Goal: Task Accomplishment & Management: Use online tool/utility

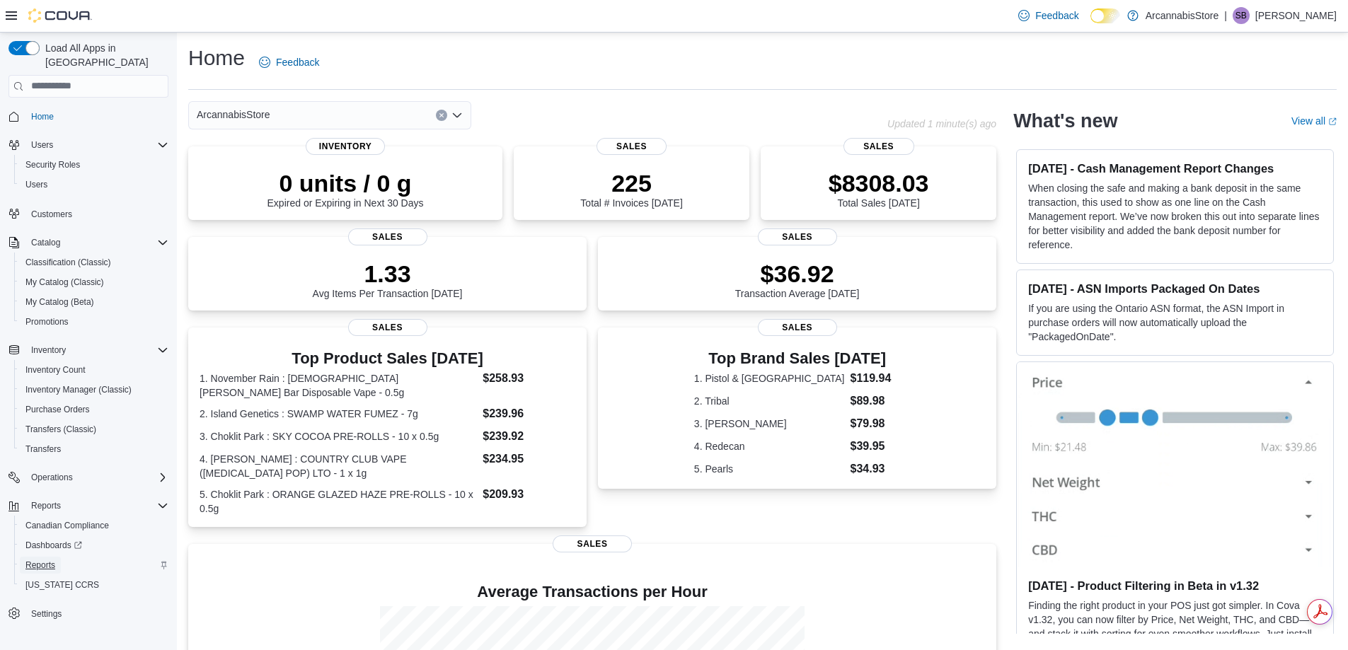
click at [44, 560] on span "Reports" at bounding box center [40, 565] width 30 height 11
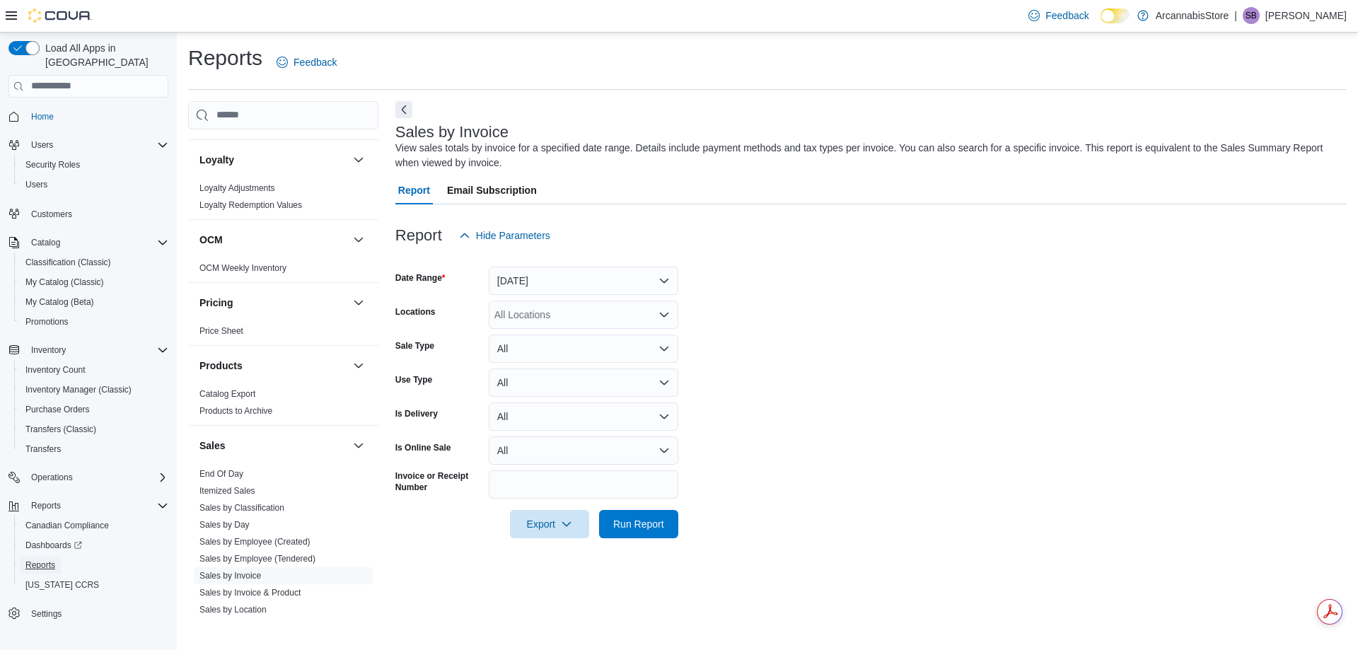
scroll to position [877, 0]
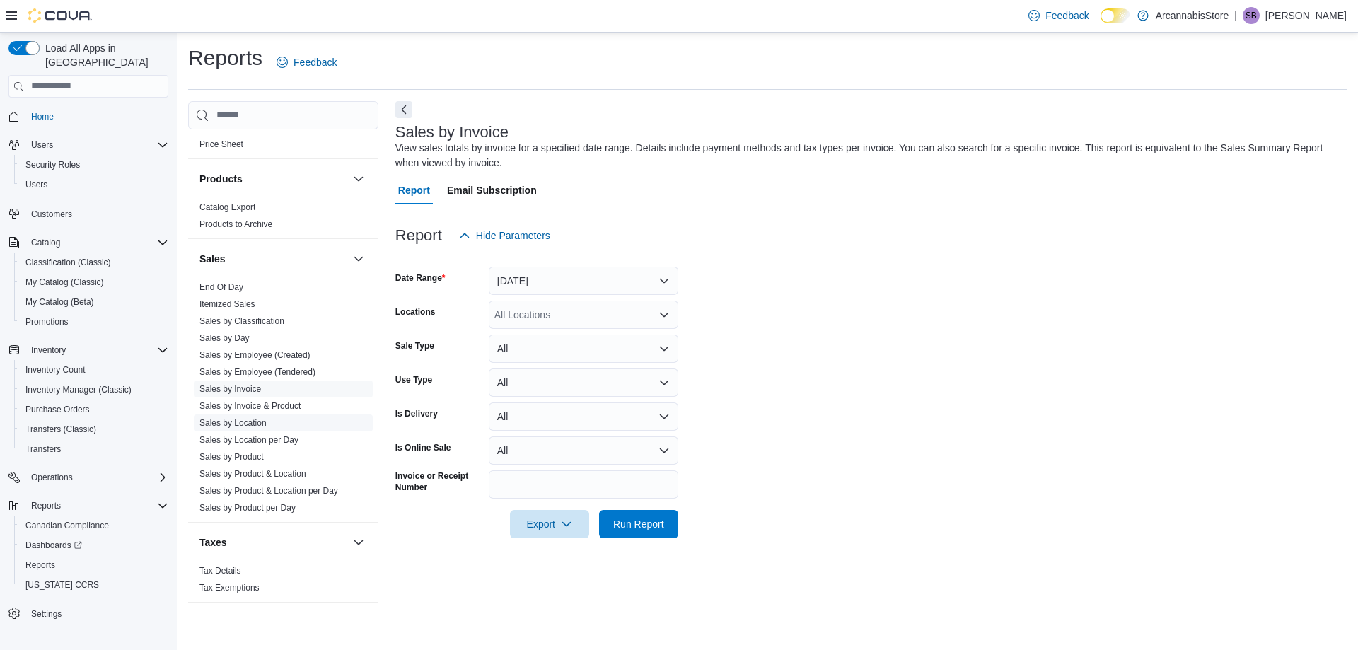
click at [231, 425] on link "Sales by Location" at bounding box center [233, 423] width 67 height 10
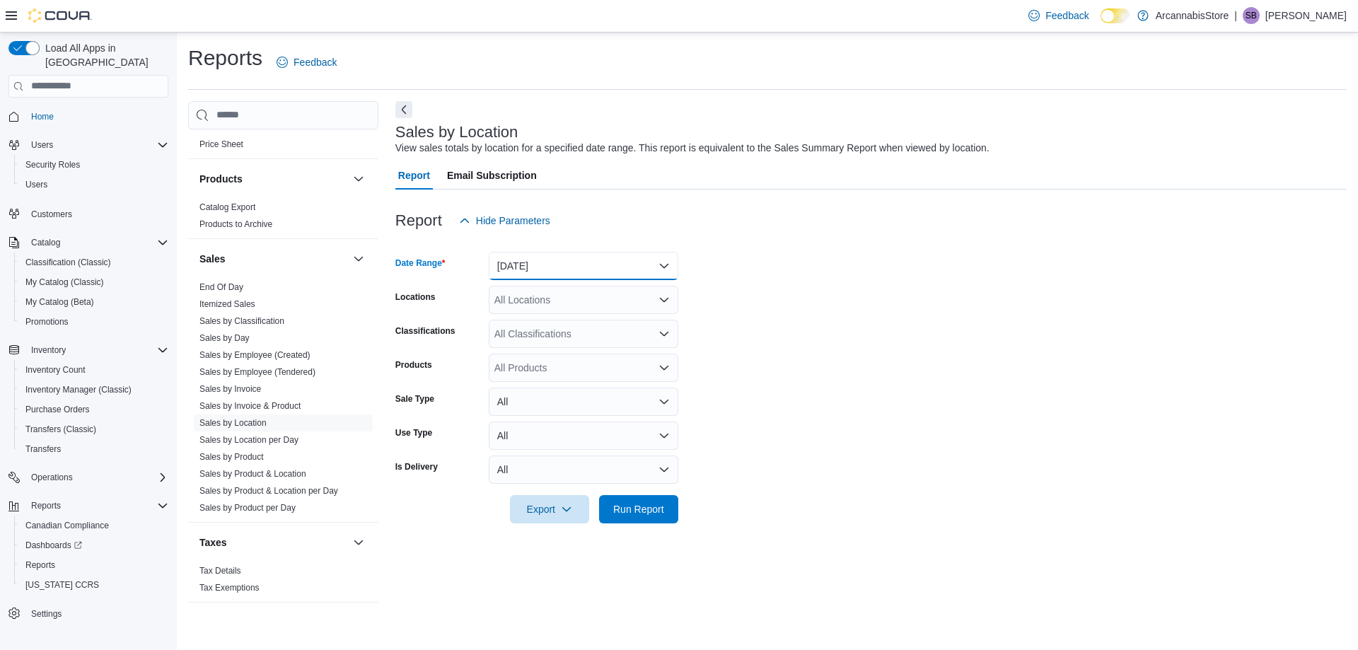
click at [541, 259] on button "[DATE]" at bounding box center [584, 266] width 190 height 28
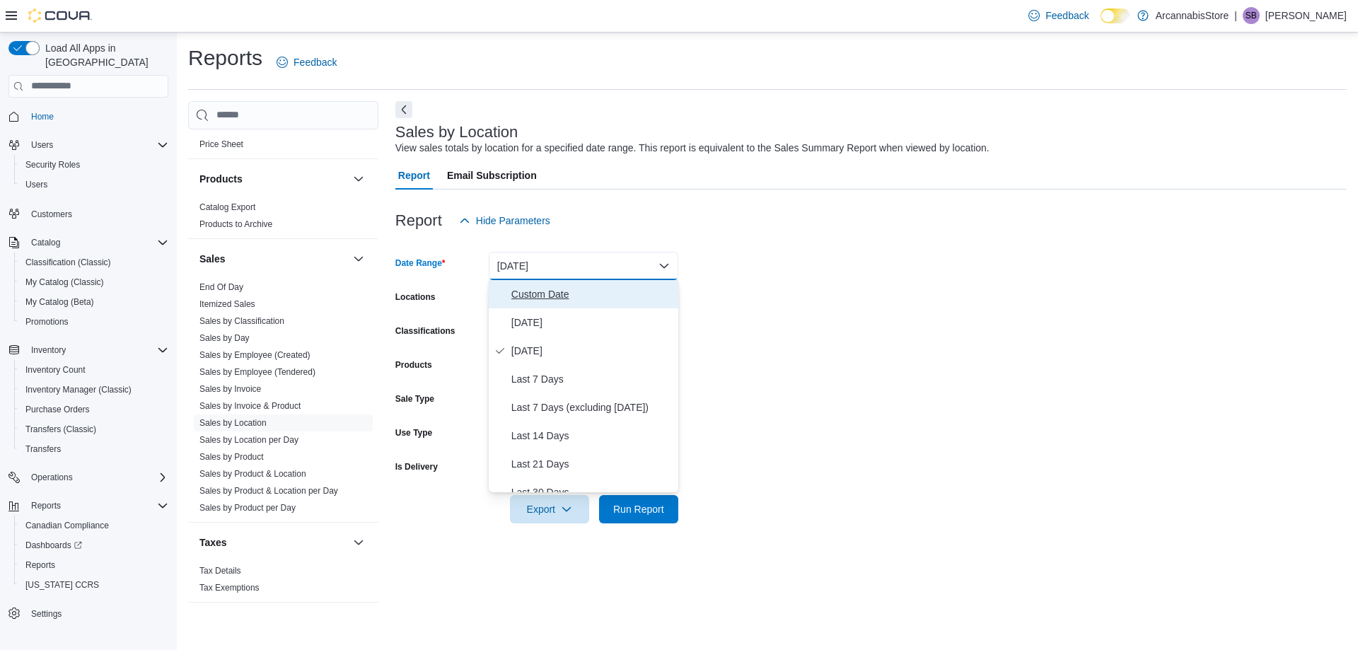
click at [530, 294] on span "Custom Date" at bounding box center [592, 294] width 161 height 17
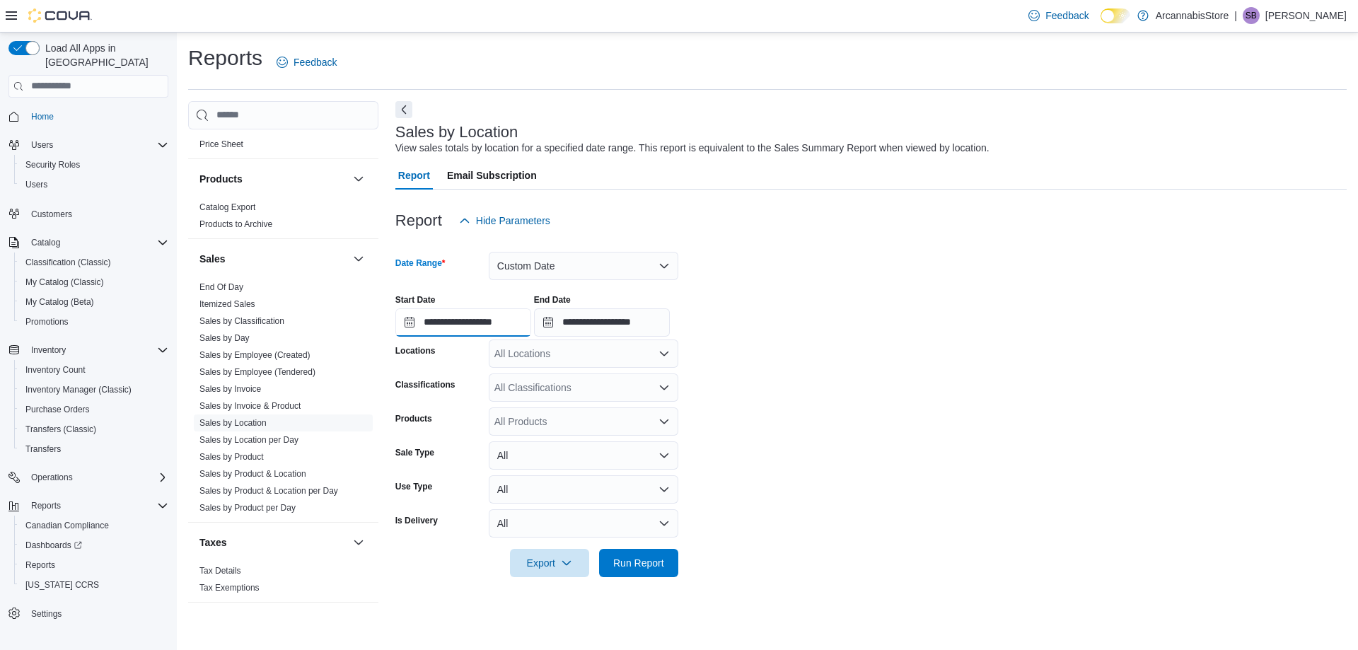
click at [481, 316] on input "**********" at bounding box center [464, 322] width 136 height 28
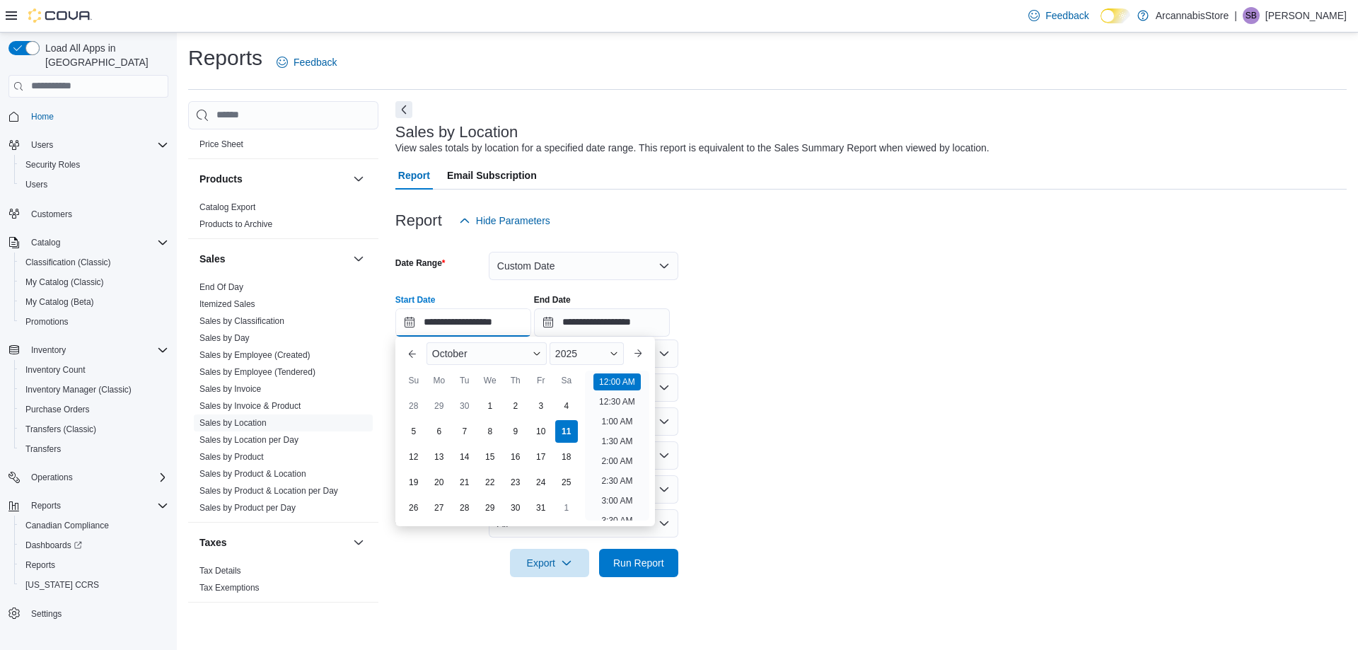
scroll to position [44, 0]
click at [512, 427] on div "9" at bounding box center [515, 431] width 25 height 25
type input "**********"
click at [632, 323] on input "**********" at bounding box center [602, 322] width 136 height 28
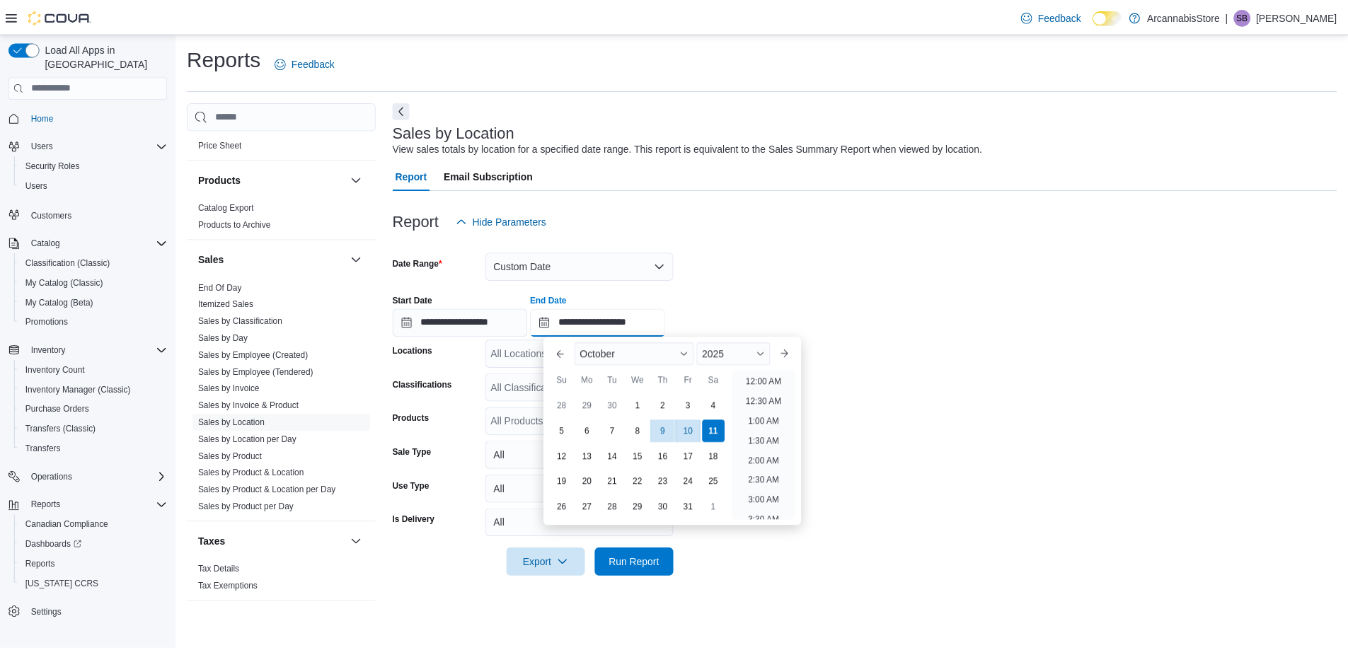
scroll to position [804, 0]
click at [663, 429] on div "9" at bounding box center [667, 431] width 25 height 25
type input "**********"
click at [763, 325] on div "**********" at bounding box center [872, 310] width 952 height 54
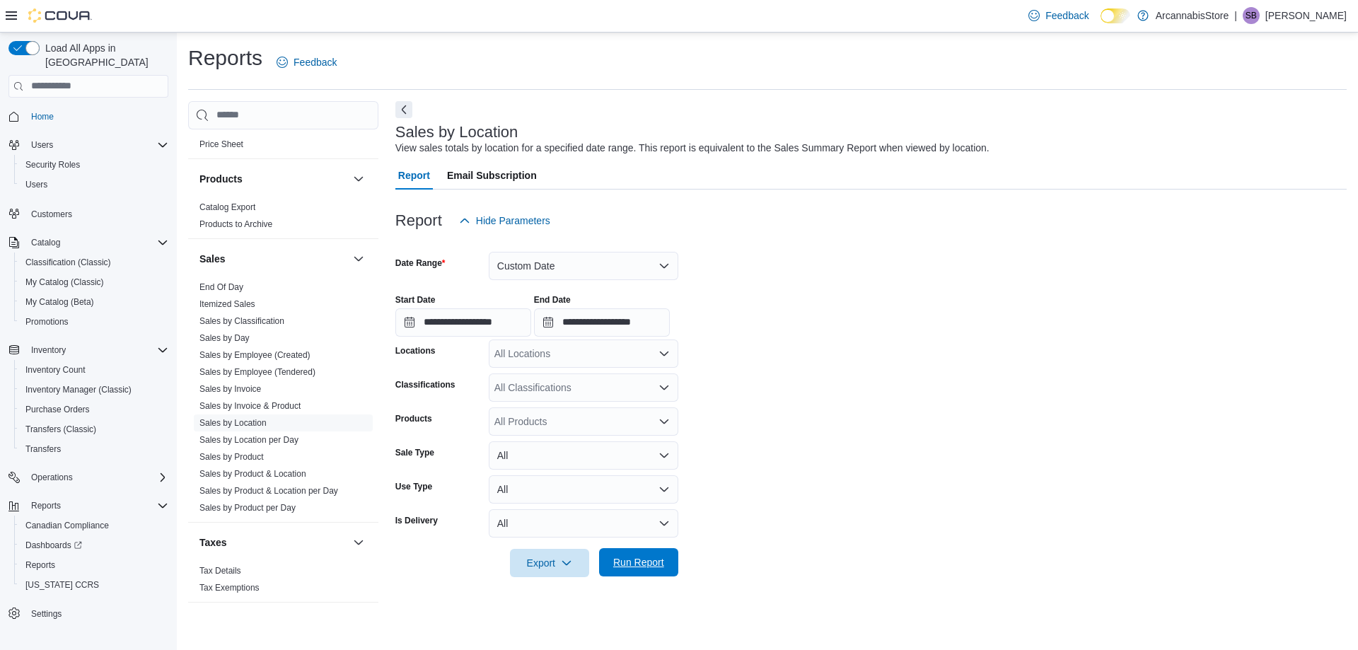
click at [621, 566] on span "Run Report" at bounding box center [638, 562] width 51 height 14
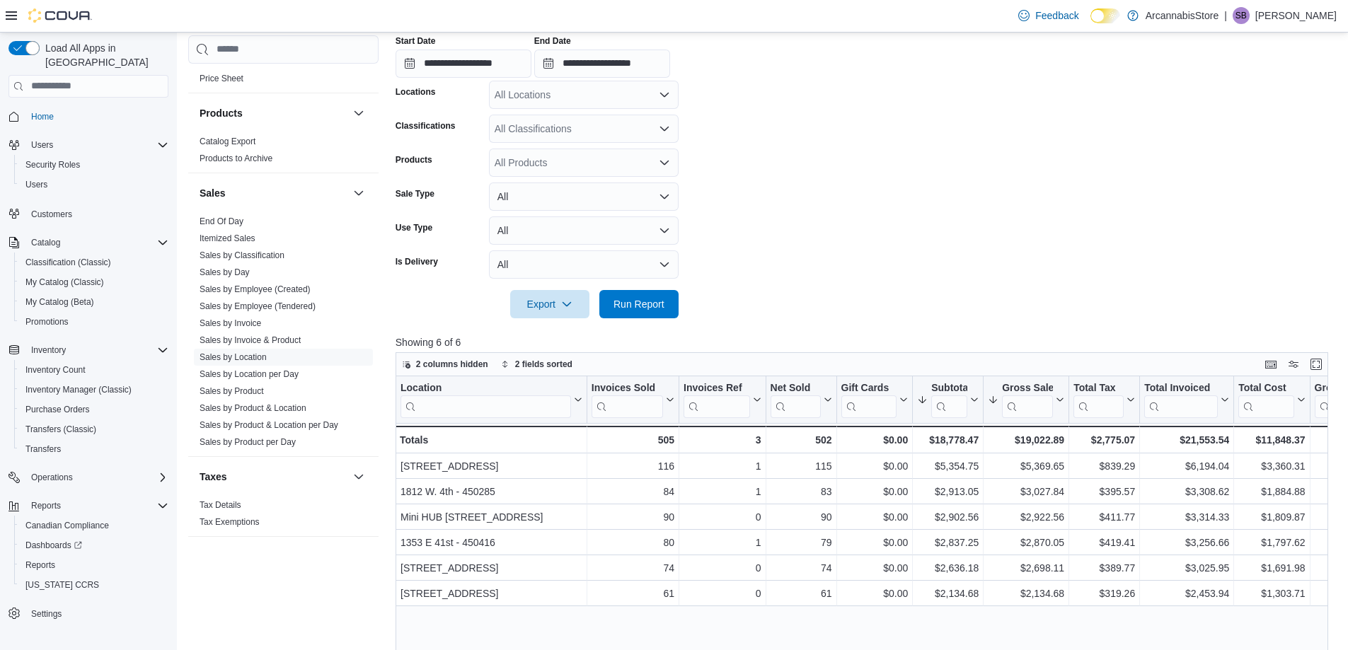
scroll to position [283, 0]
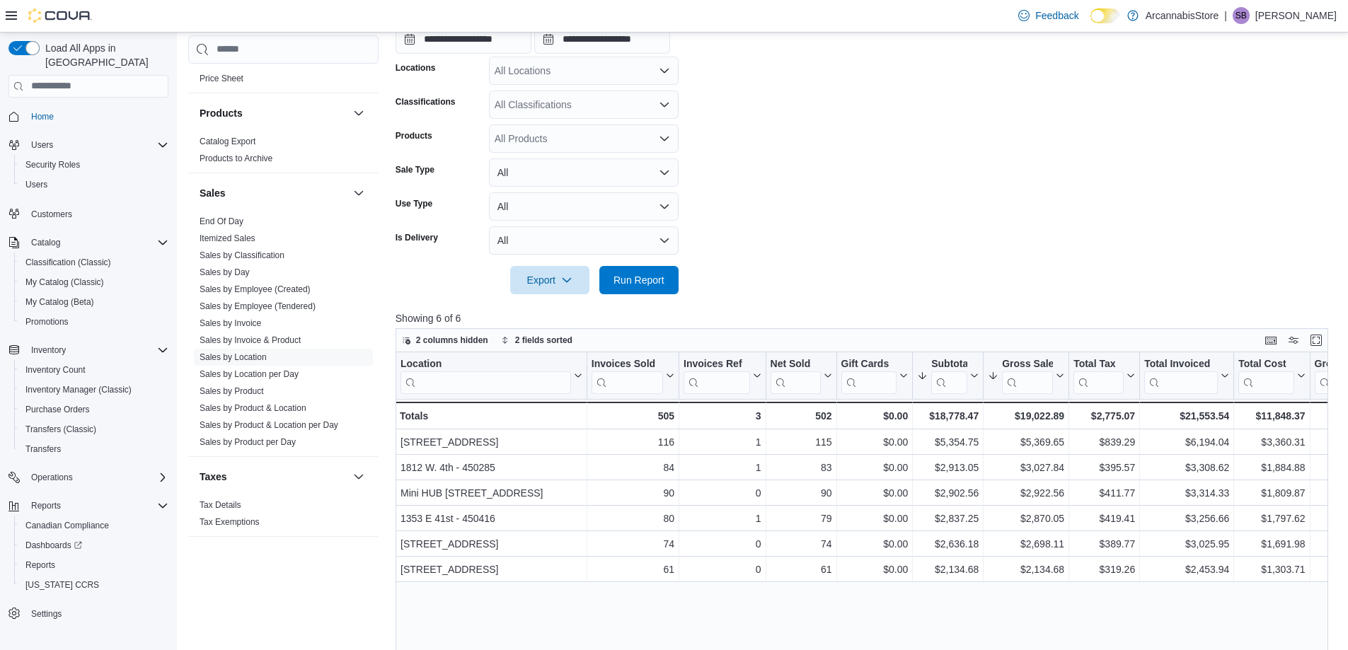
click at [551, 257] on div at bounding box center [867, 260] width 942 height 11
click at [551, 241] on button "All" at bounding box center [584, 240] width 190 height 28
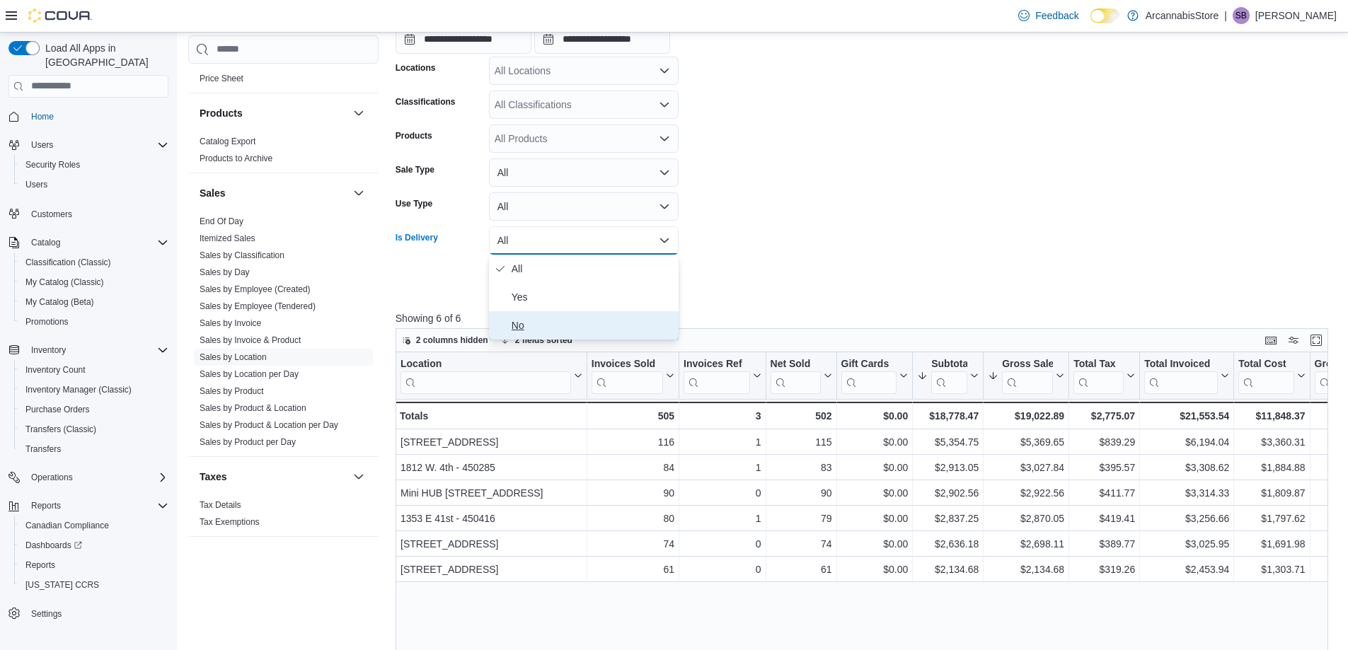
drag, startPoint x: 516, startPoint y: 325, endPoint x: 562, endPoint y: 316, distance: 46.9
click at [517, 325] on span "No" at bounding box center [592, 325] width 161 height 17
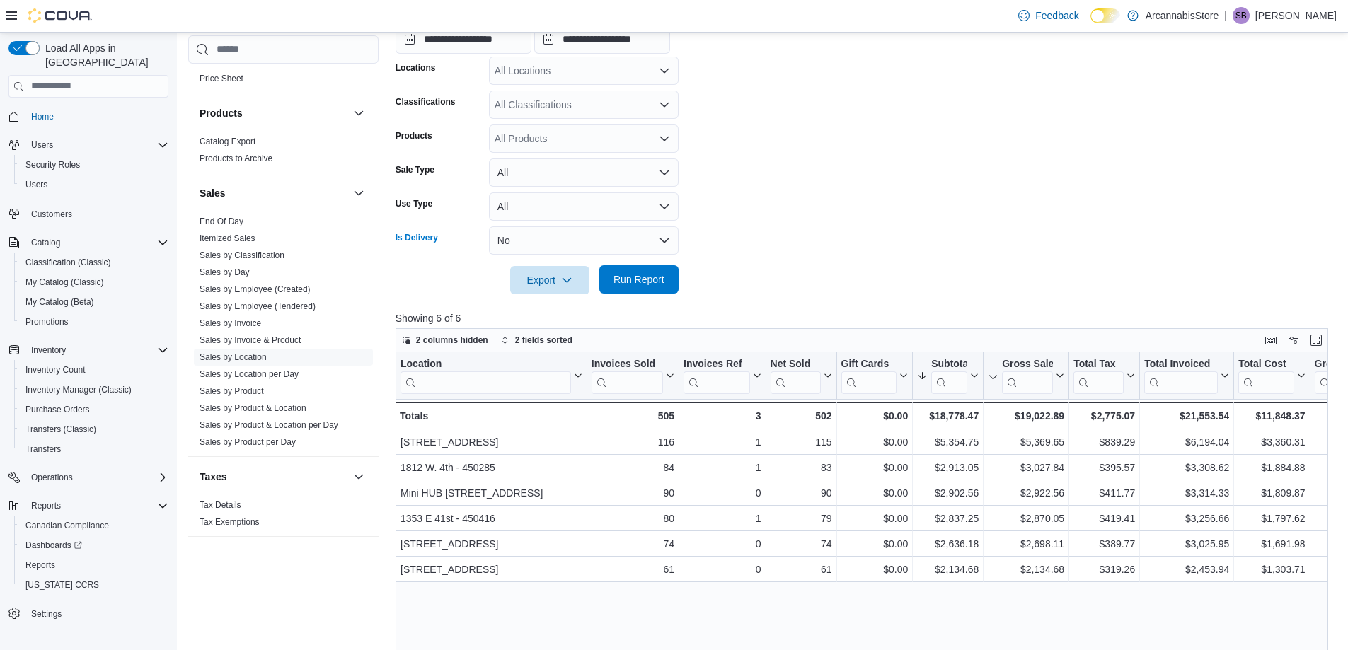
click at [625, 288] on span "Run Report" at bounding box center [639, 279] width 62 height 28
click at [560, 238] on button "No" at bounding box center [584, 240] width 190 height 28
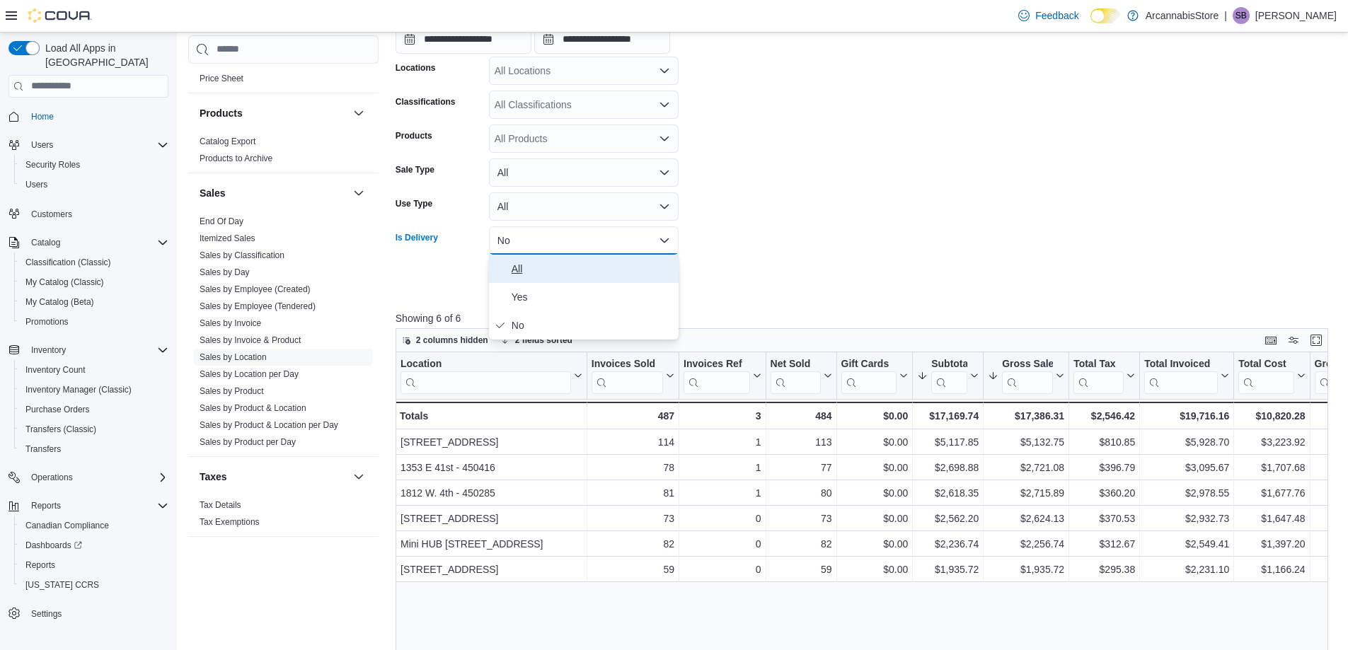
click at [517, 267] on span "All" at bounding box center [592, 268] width 161 height 17
click at [617, 281] on span "Run Report" at bounding box center [638, 279] width 51 height 14
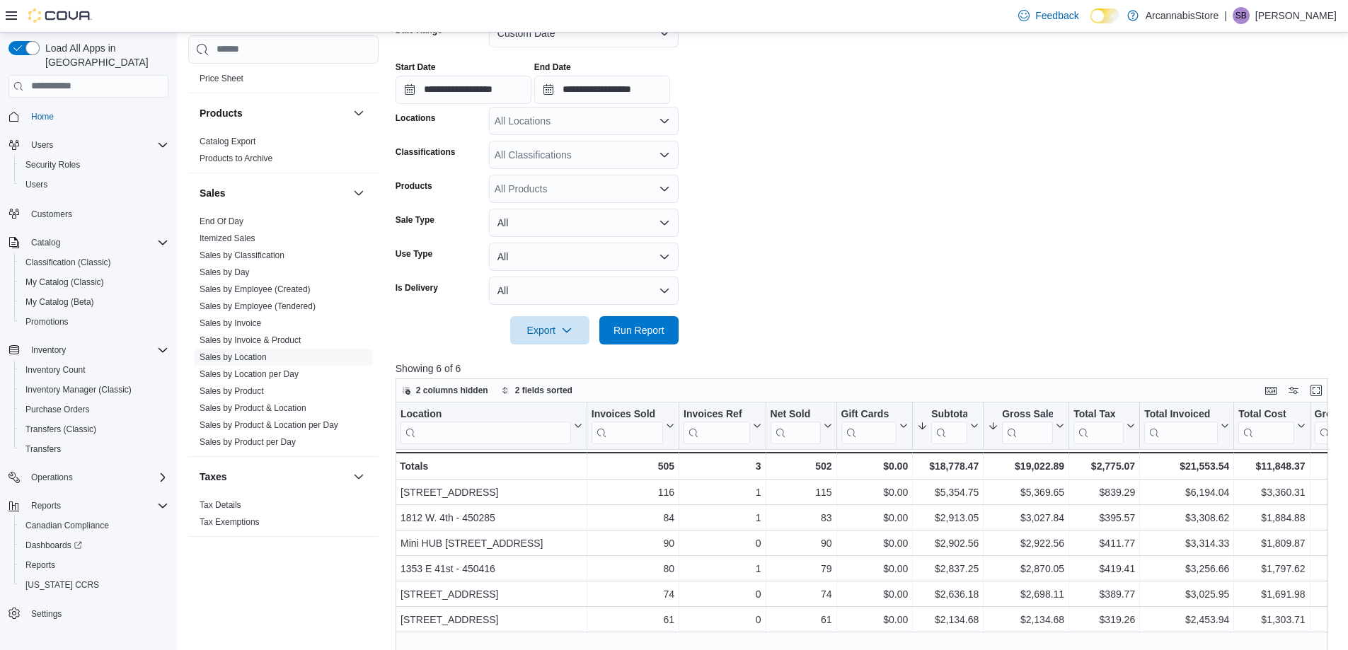
scroll to position [142, 0]
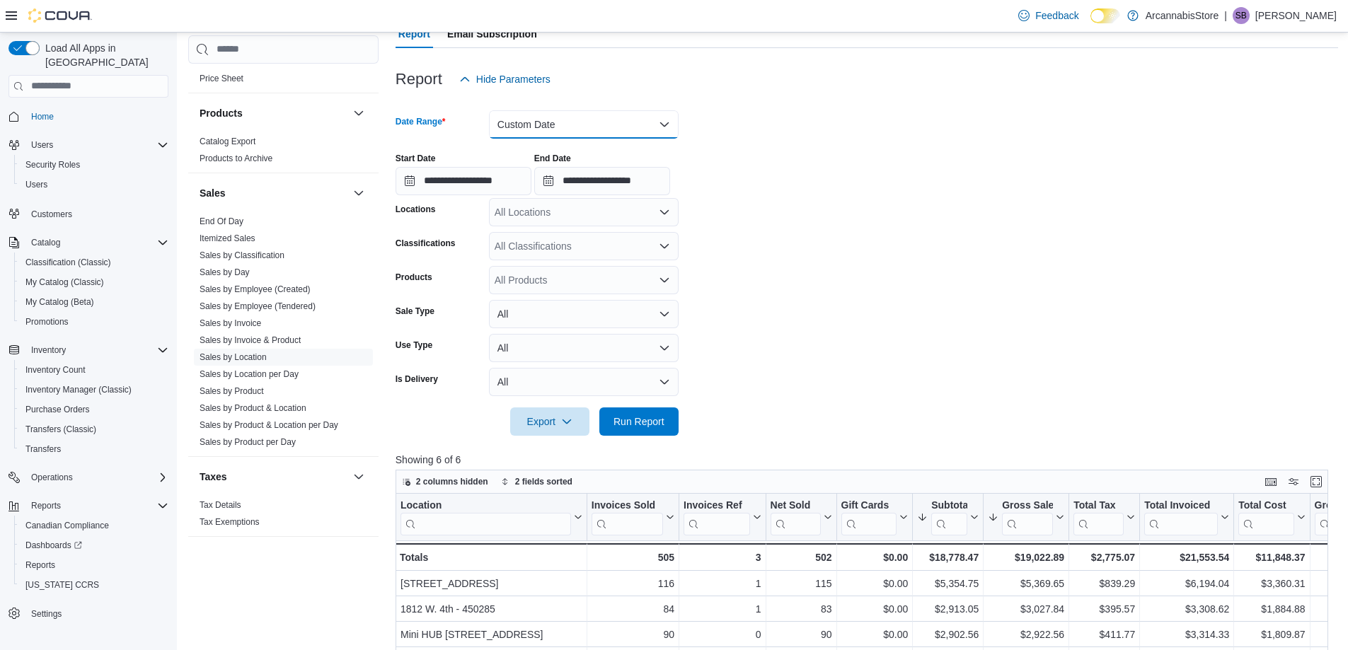
click at [537, 121] on button "Custom Date" at bounding box center [584, 124] width 190 height 28
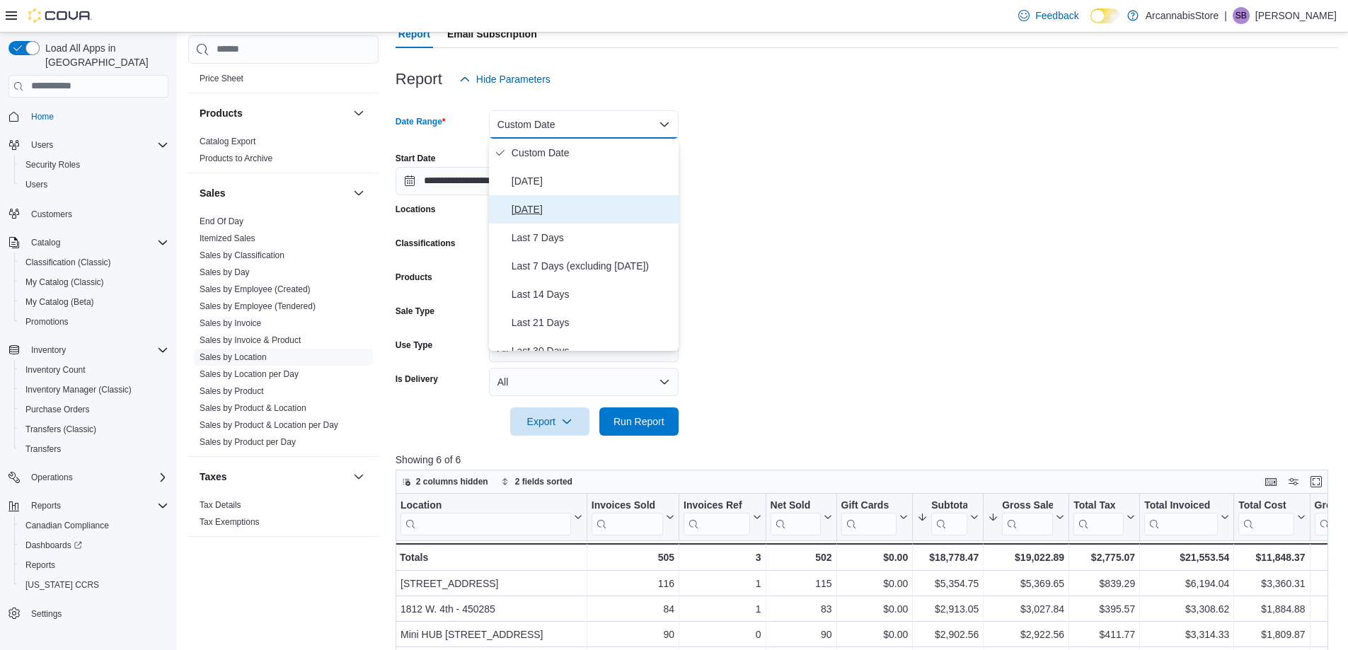
click at [527, 207] on span "[DATE]" at bounding box center [592, 209] width 161 height 17
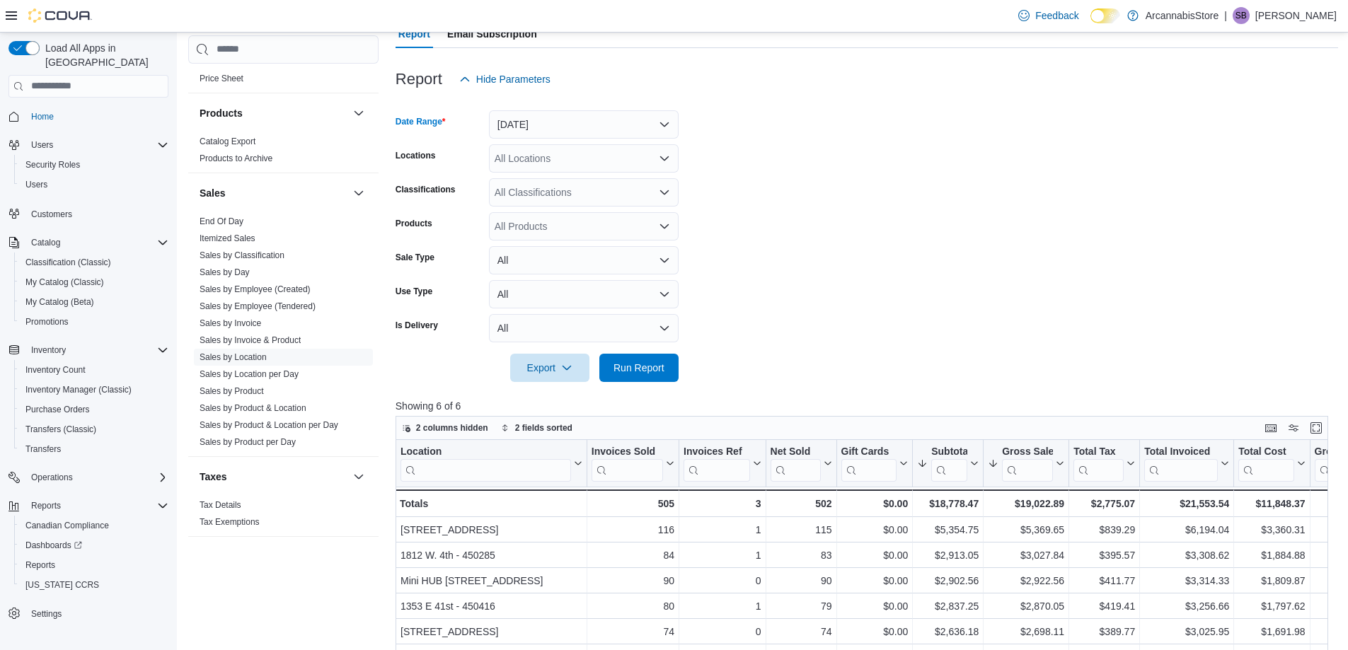
click at [746, 241] on form "Date Range [DATE] Locations All Locations Classifications All Classifications P…" at bounding box center [867, 237] width 942 height 289
click at [629, 367] on span "Run Report" at bounding box center [638, 367] width 51 height 14
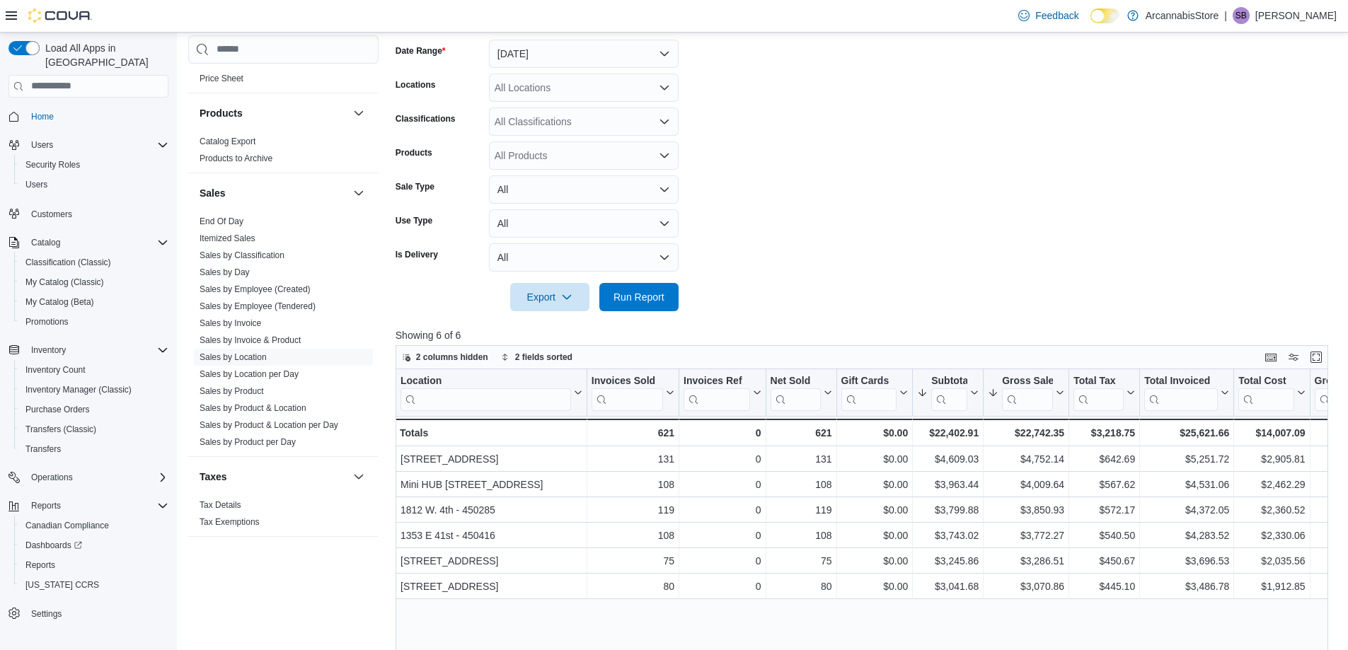
scroll to position [283, 0]
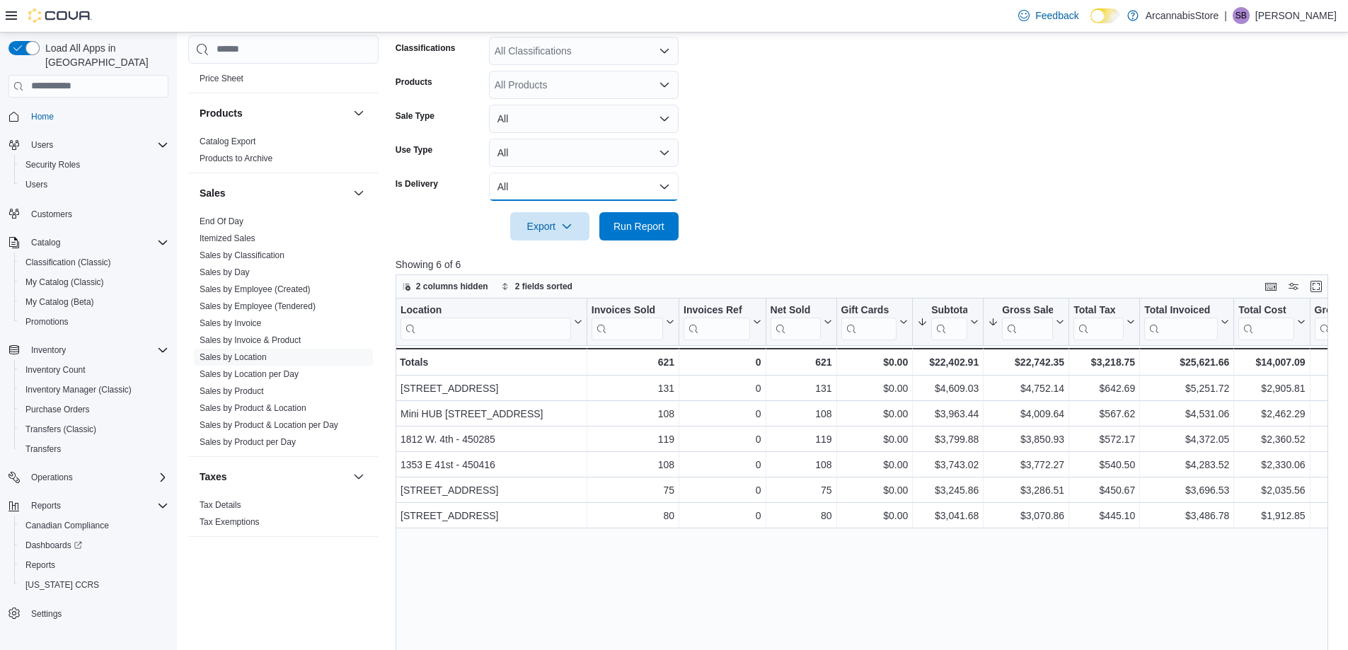
click at [571, 180] on button "All" at bounding box center [584, 187] width 190 height 28
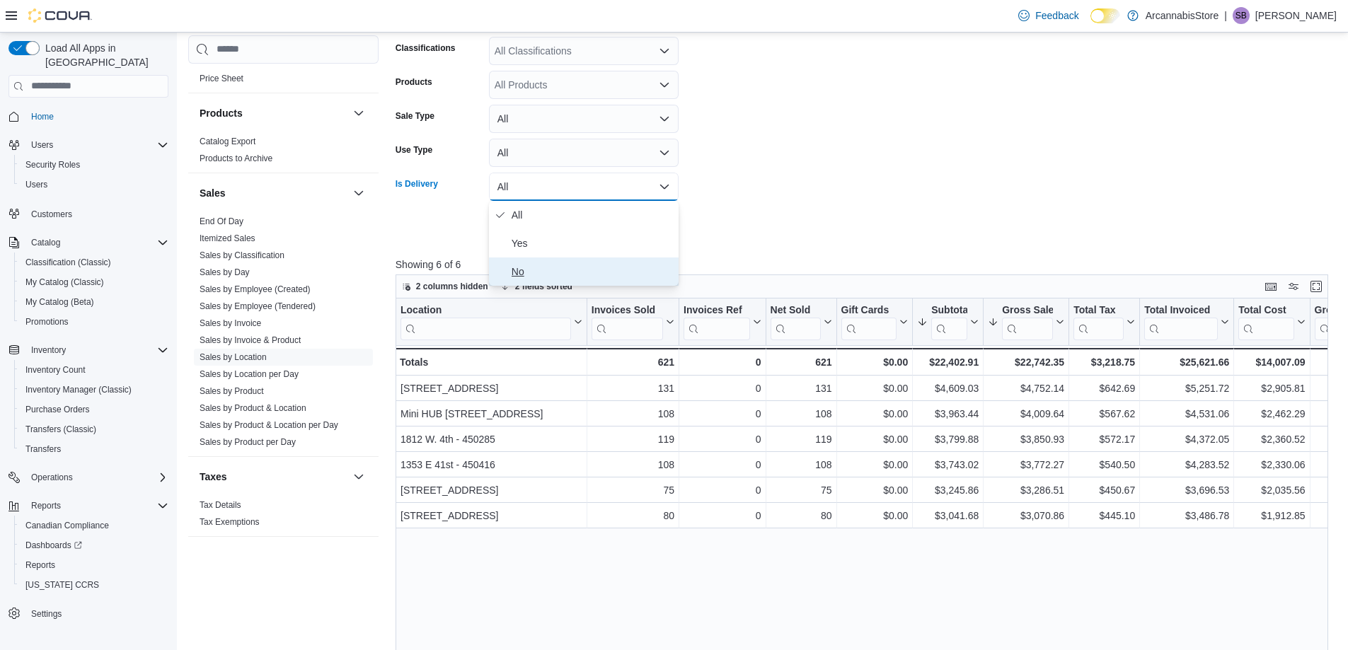
click at [526, 272] on span "No" at bounding box center [592, 271] width 161 height 17
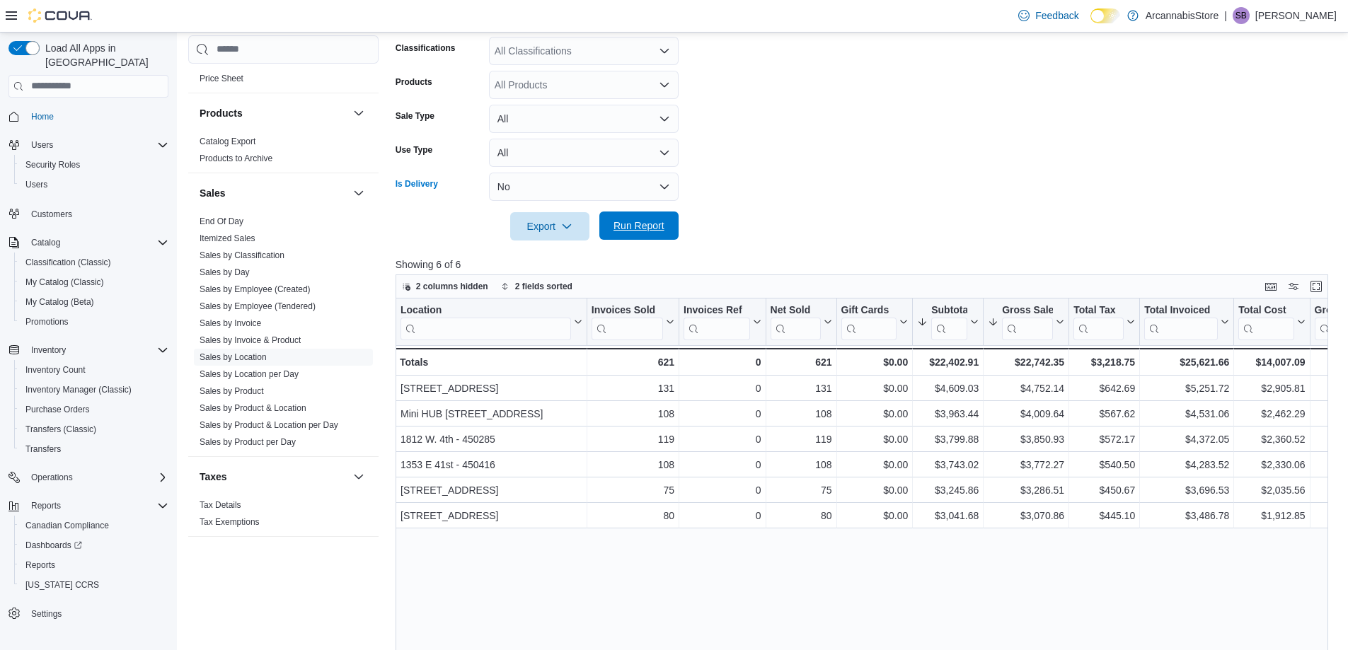
click at [625, 232] on span "Run Report" at bounding box center [638, 226] width 51 height 14
click at [567, 192] on button "No" at bounding box center [584, 187] width 190 height 28
click at [533, 212] on span "All" at bounding box center [592, 215] width 161 height 17
click at [624, 233] on span "Run Report" at bounding box center [639, 226] width 62 height 28
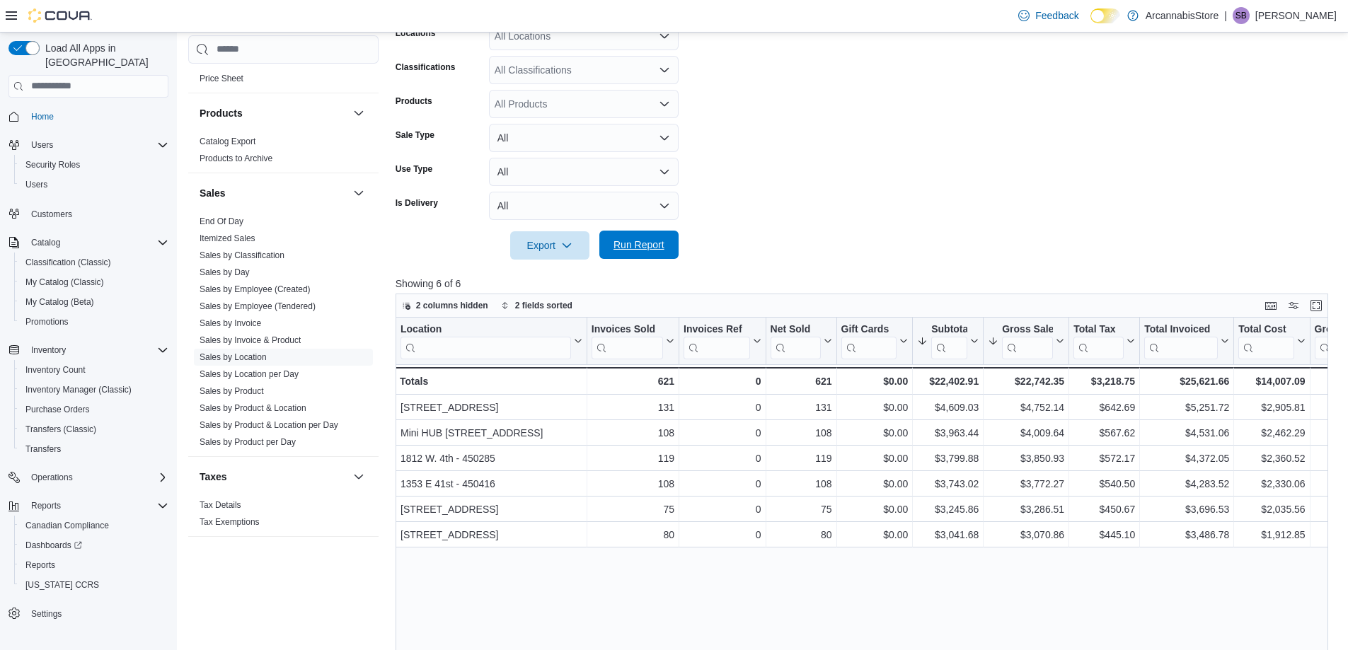
scroll to position [142, 0]
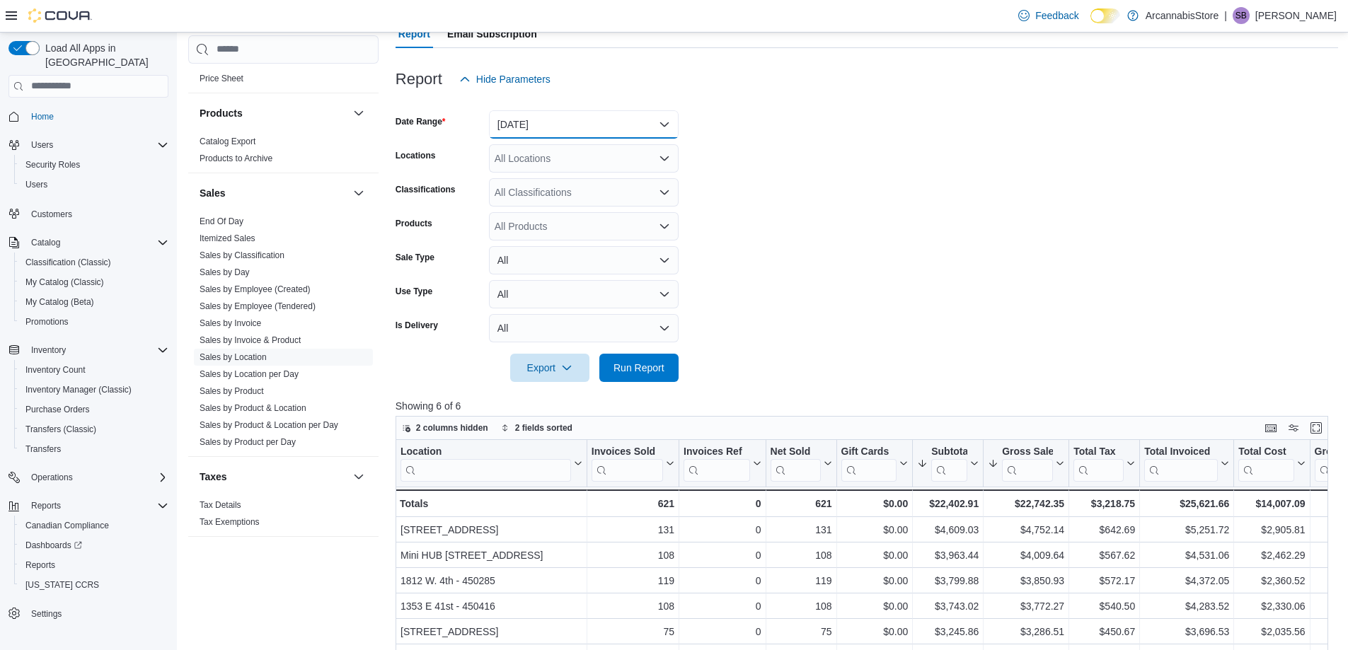
click at [537, 125] on button "[DATE]" at bounding box center [584, 124] width 190 height 28
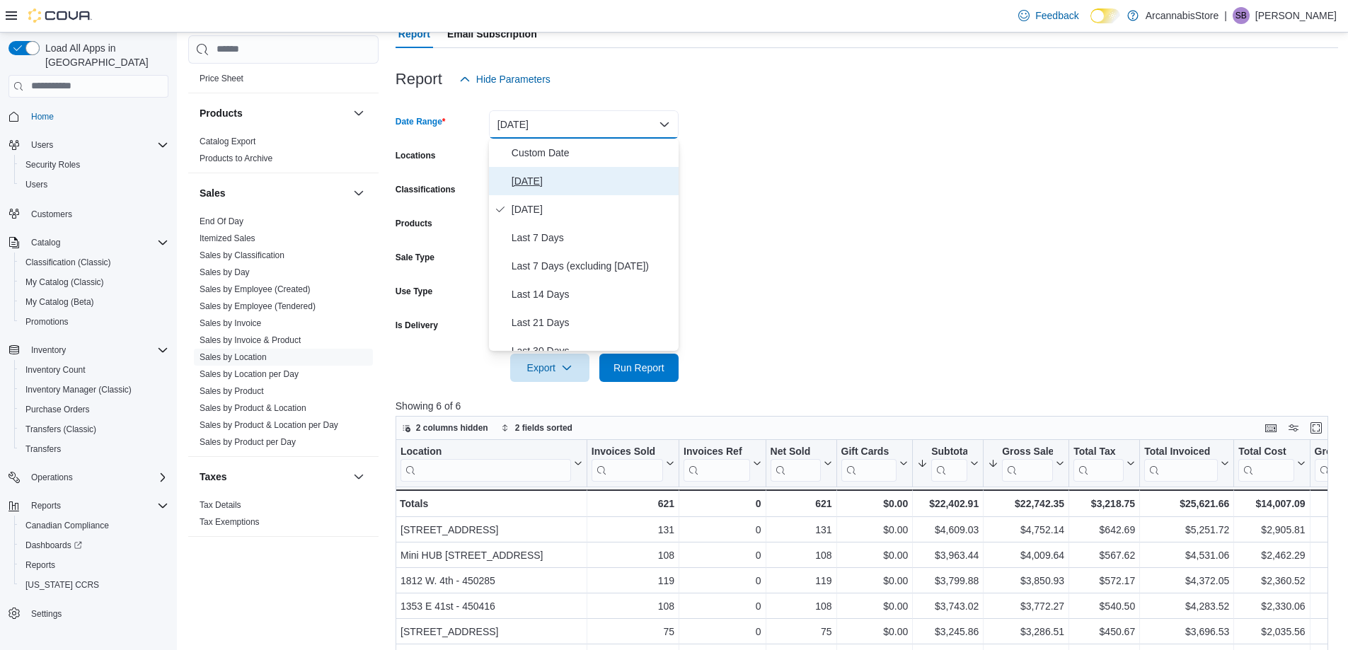
click at [531, 190] on button "[DATE]" at bounding box center [584, 181] width 190 height 28
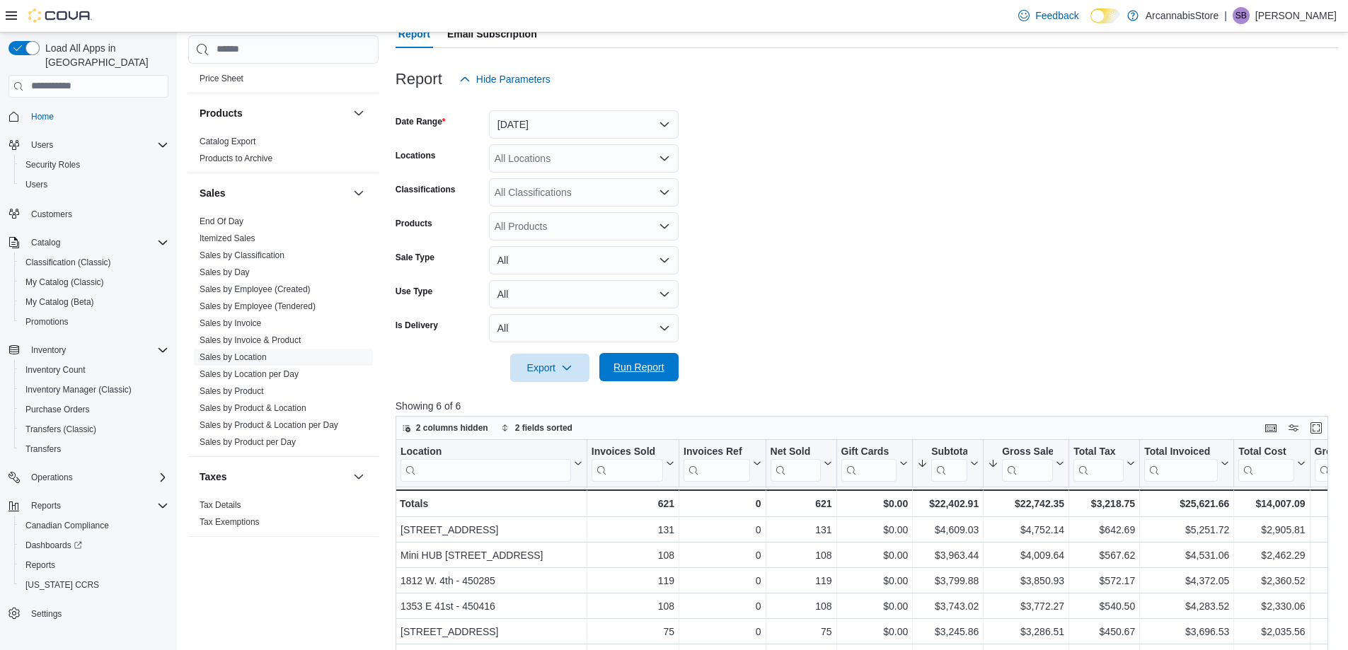
click at [616, 361] on span "Run Report" at bounding box center [638, 367] width 51 height 14
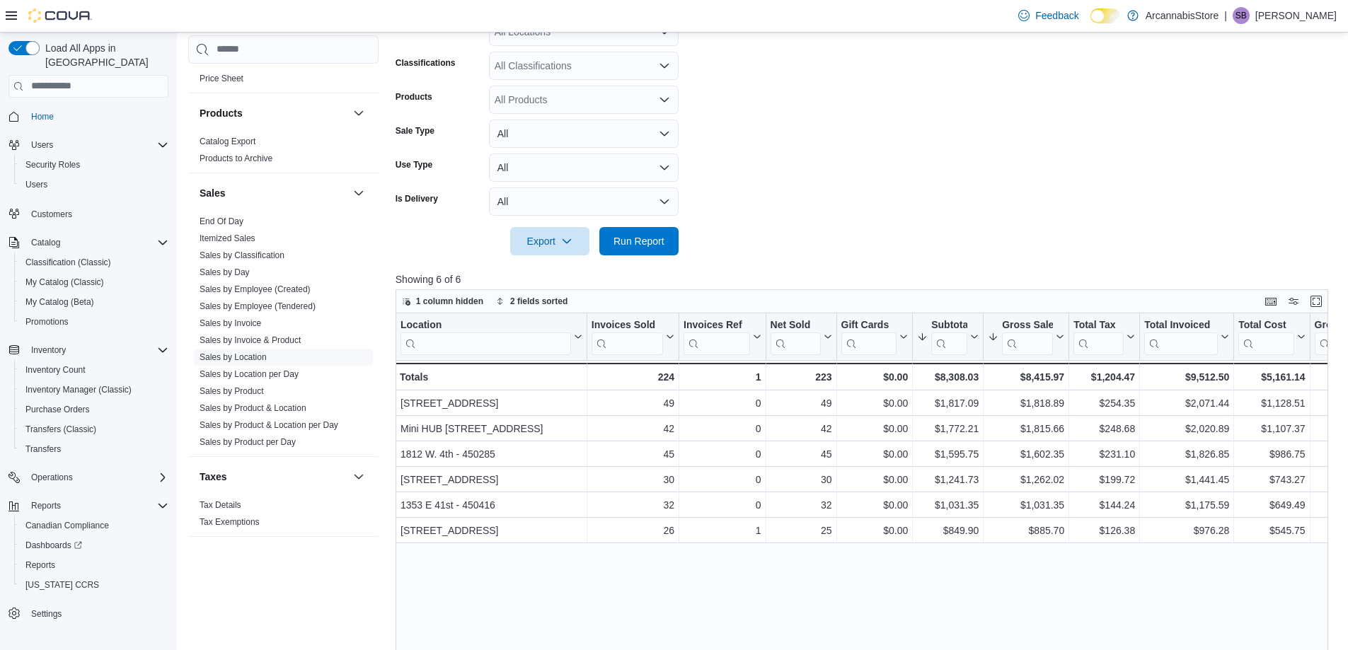
scroll to position [283, 0]
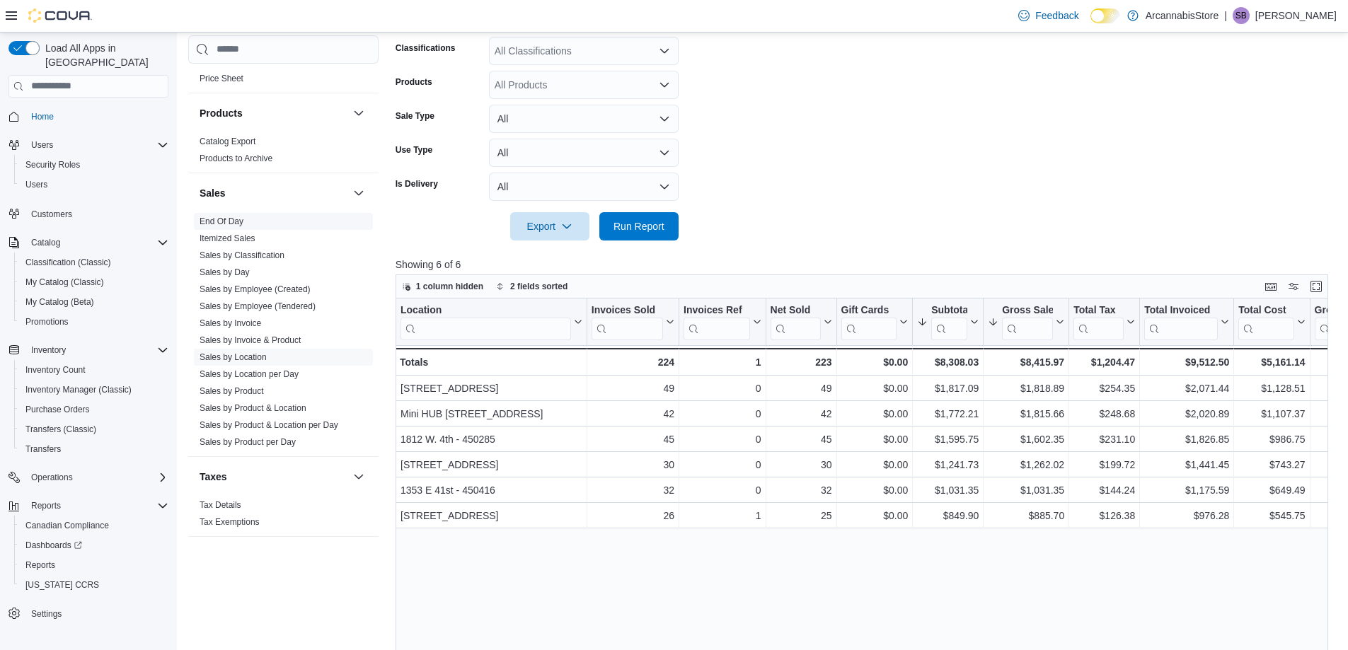
click at [221, 221] on link "End Of Day" at bounding box center [222, 222] width 44 height 10
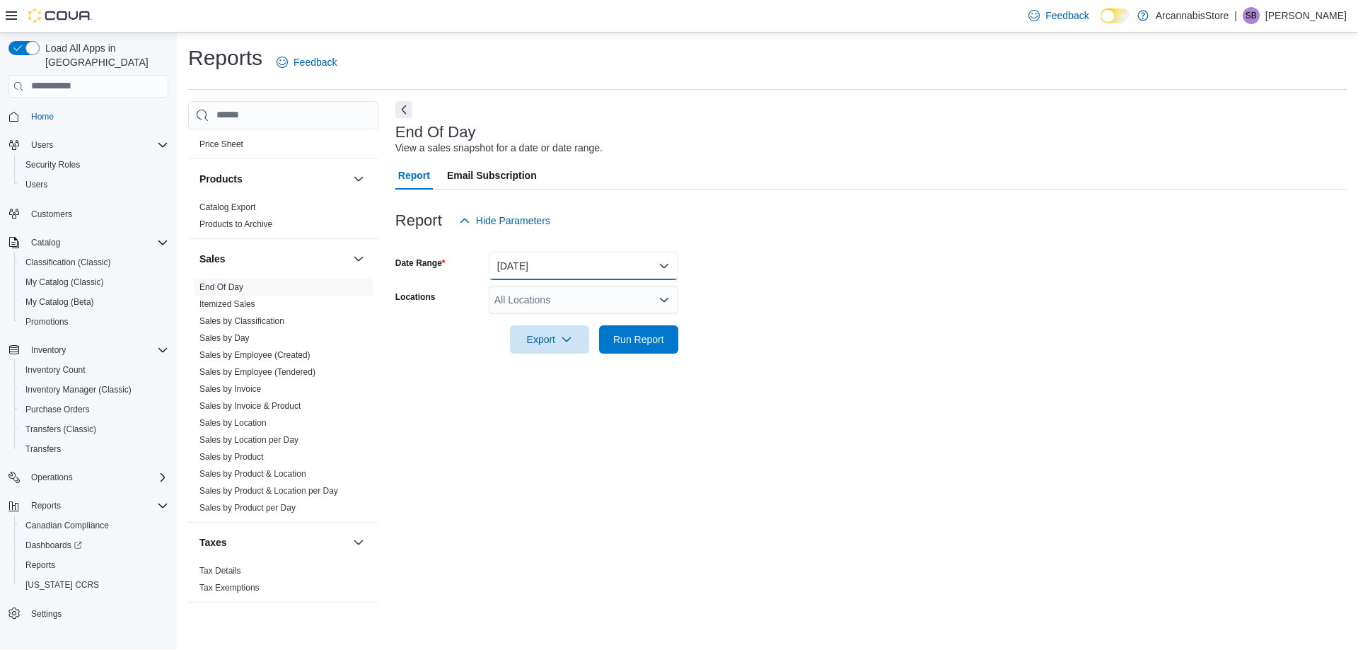
click at [501, 259] on button "[DATE]" at bounding box center [584, 266] width 190 height 28
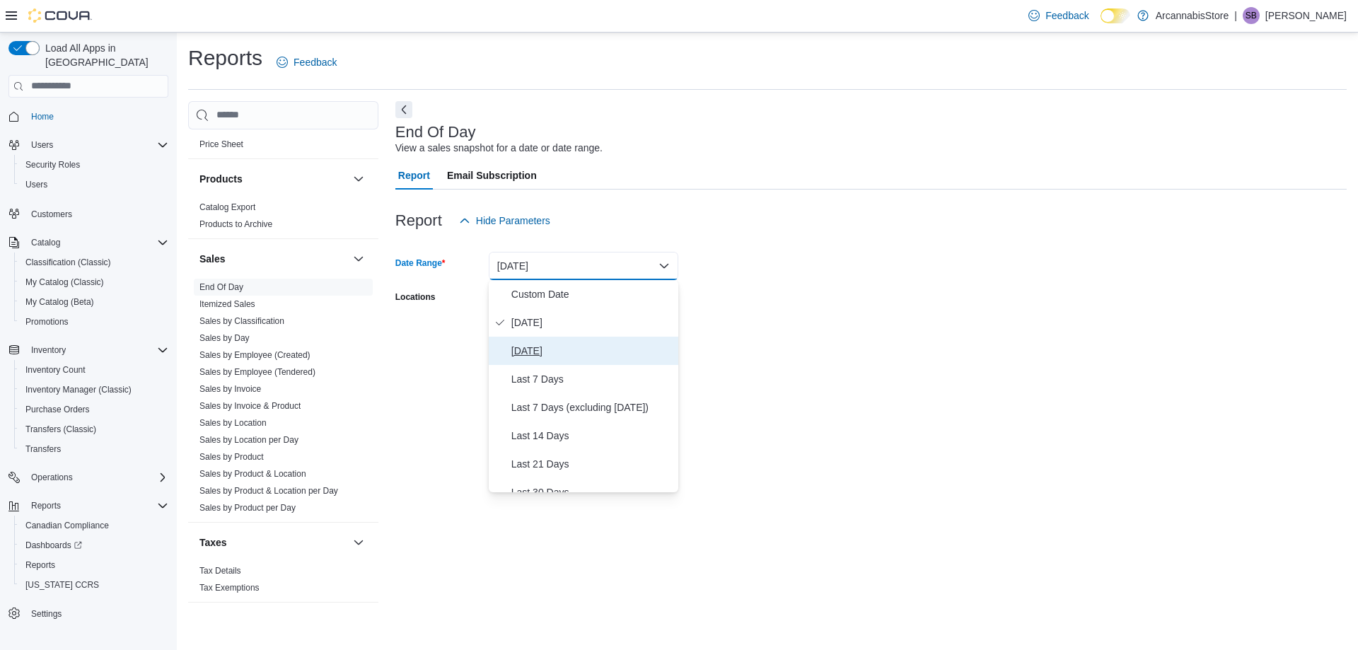
click at [524, 348] on span "[DATE]" at bounding box center [592, 350] width 161 height 17
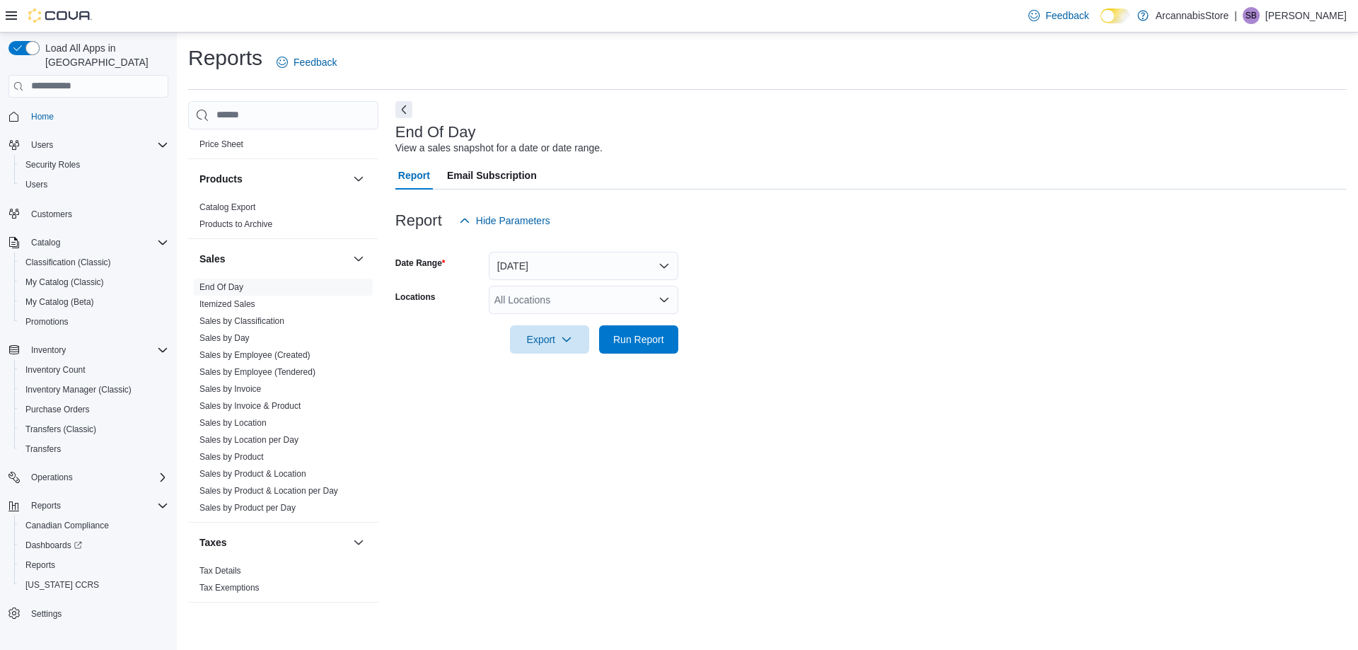
drag, startPoint x: 760, startPoint y: 342, endPoint x: 613, endPoint y: 309, distance: 150.9
click at [746, 343] on form "Date Range [DATE] Locations All Locations Export Run Report" at bounding box center [872, 294] width 952 height 119
click at [558, 287] on div "All Locations" at bounding box center [584, 300] width 190 height 28
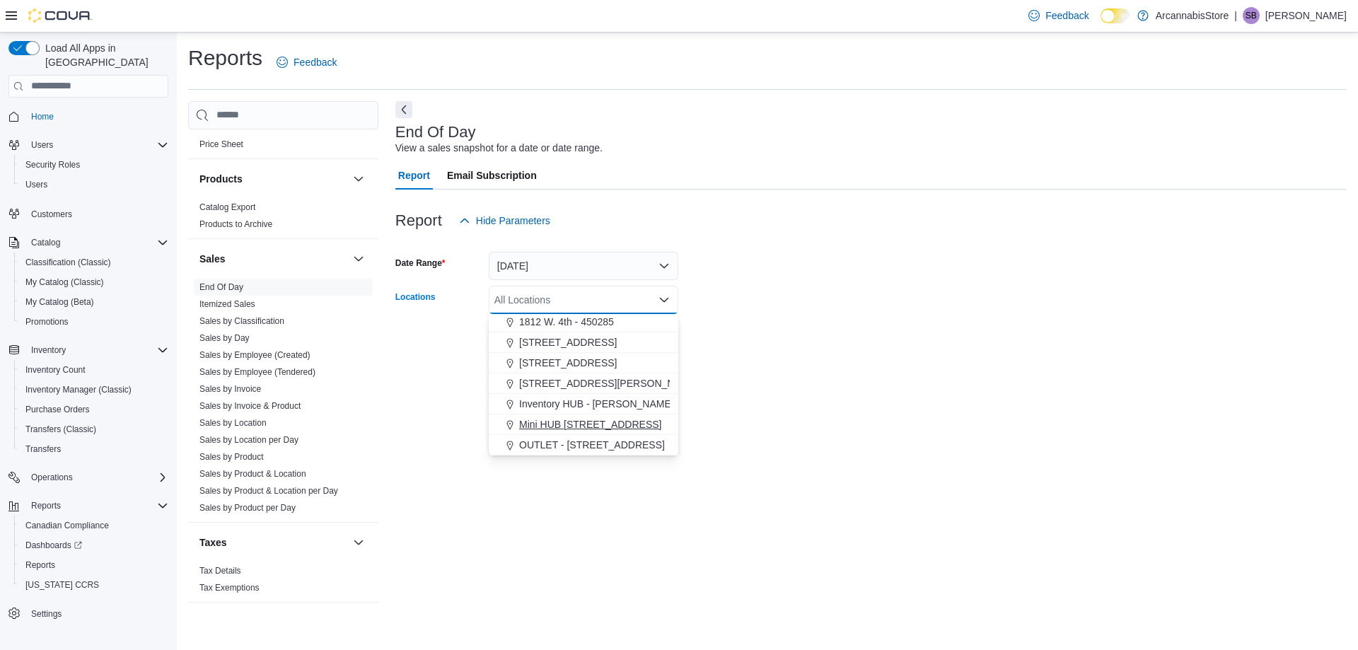
drag, startPoint x: 592, startPoint y: 425, endPoint x: 745, endPoint y: 437, distance: 153.4
click at [594, 425] on span "Mini HUB [STREET_ADDRESS]" at bounding box center [590, 424] width 142 height 14
drag, startPoint x: 887, startPoint y: 458, endPoint x: 798, endPoint y: 446, distance: 90.0
click at [884, 458] on div "End Of Day View a sales snapshot for a date or date range. Report Email Subscri…" at bounding box center [872, 359] width 952 height 516
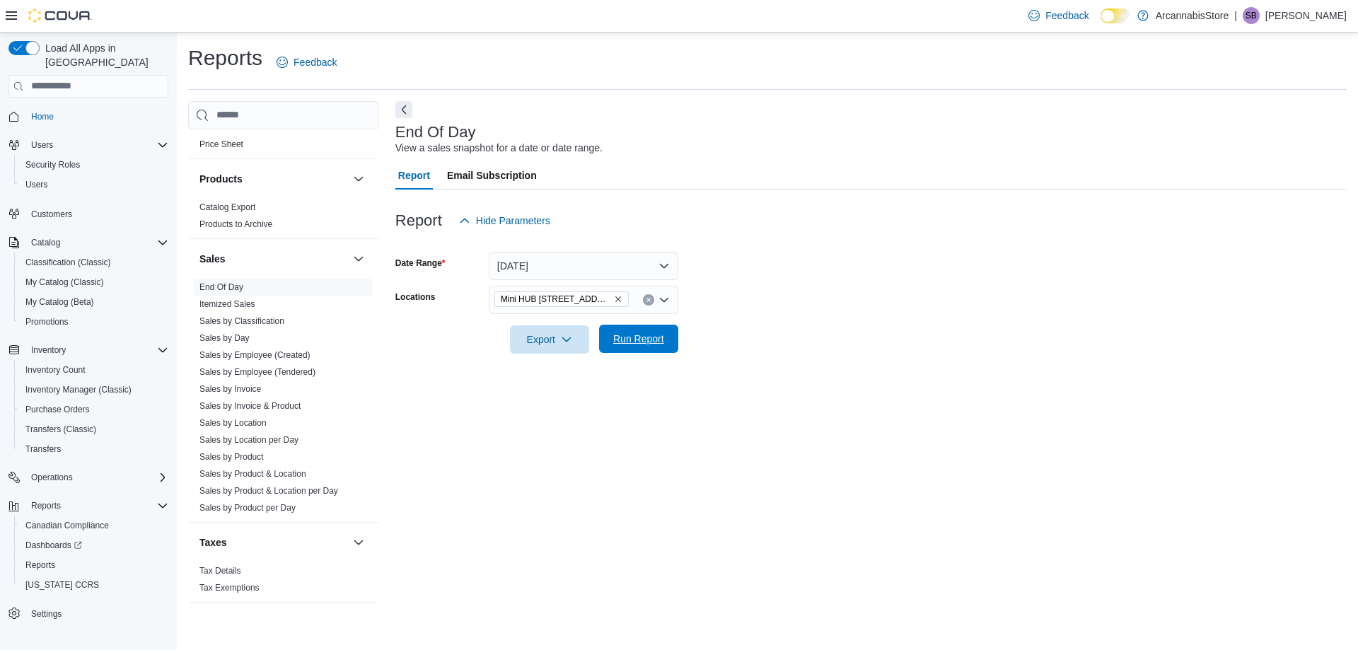
click at [645, 343] on span "Run Report" at bounding box center [638, 339] width 51 height 14
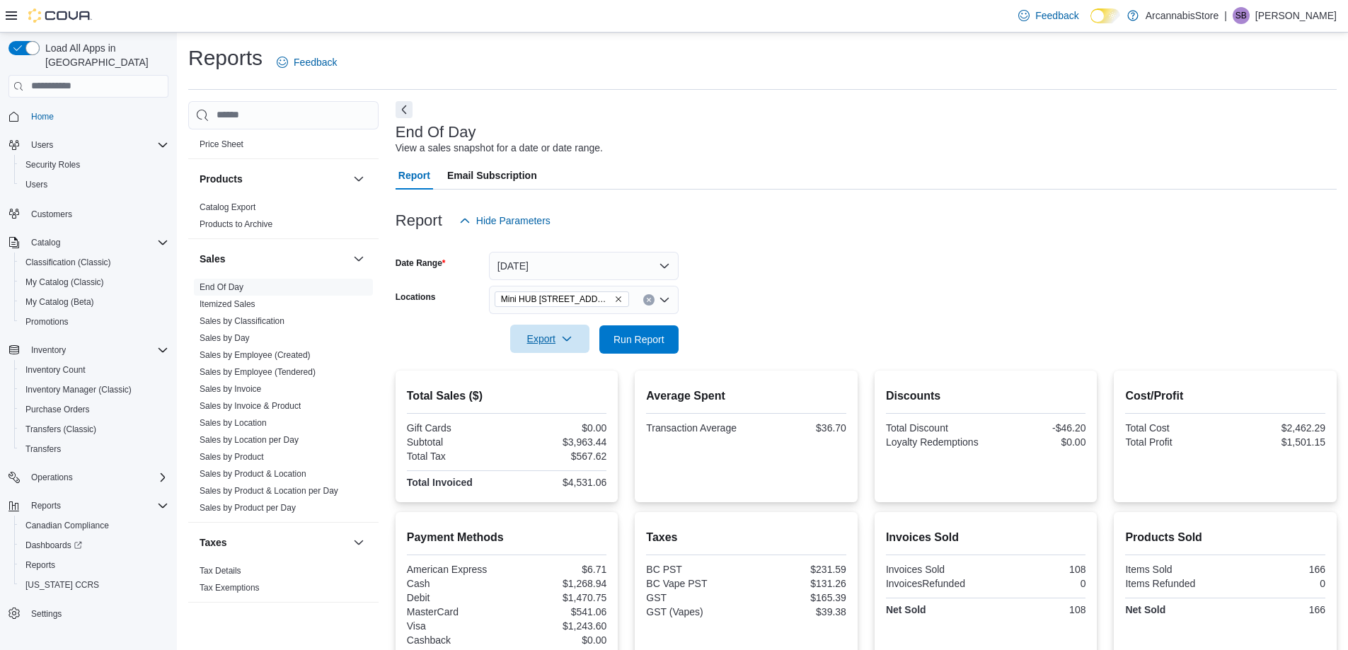
click at [543, 337] on span "Export" at bounding box center [550, 339] width 62 height 28
click at [565, 396] on span "Export to Pdf" at bounding box center [552, 396] width 64 height 11
click at [234, 425] on link "Sales by Location" at bounding box center [233, 423] width 67 height 10
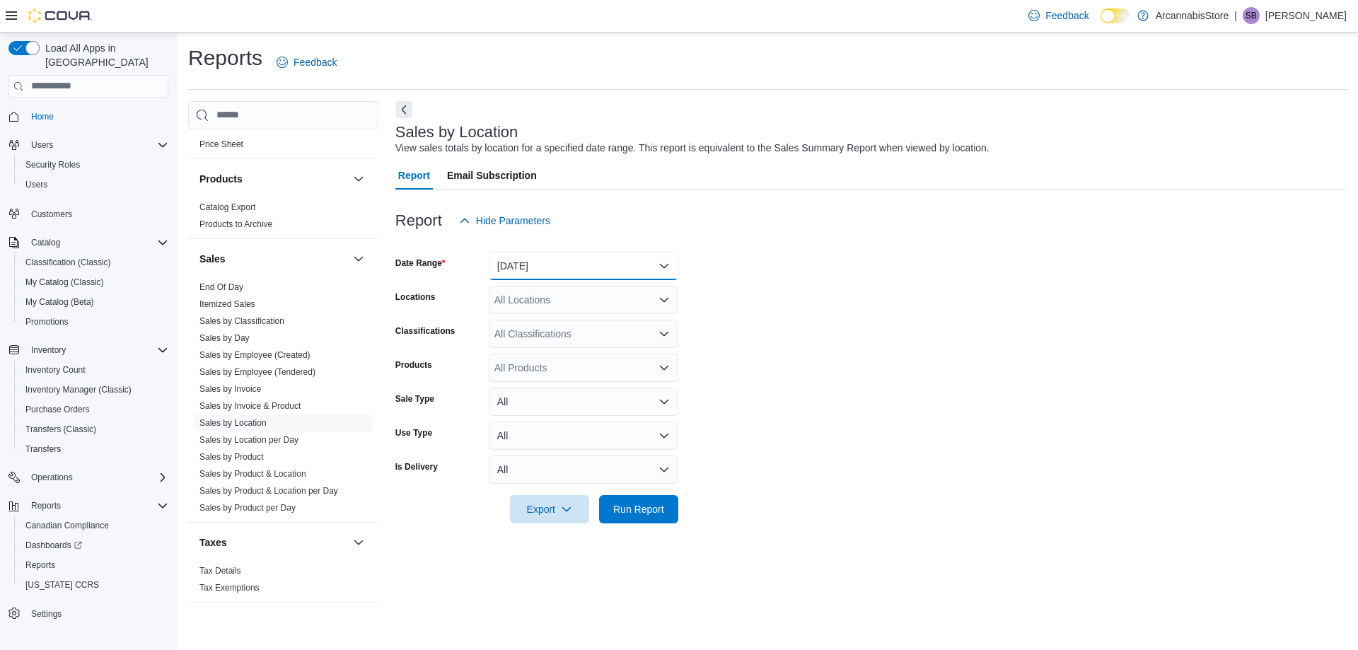
click at [533, 270] on button "[DATE]" at bounding box center [584, 266] width 190 height 28
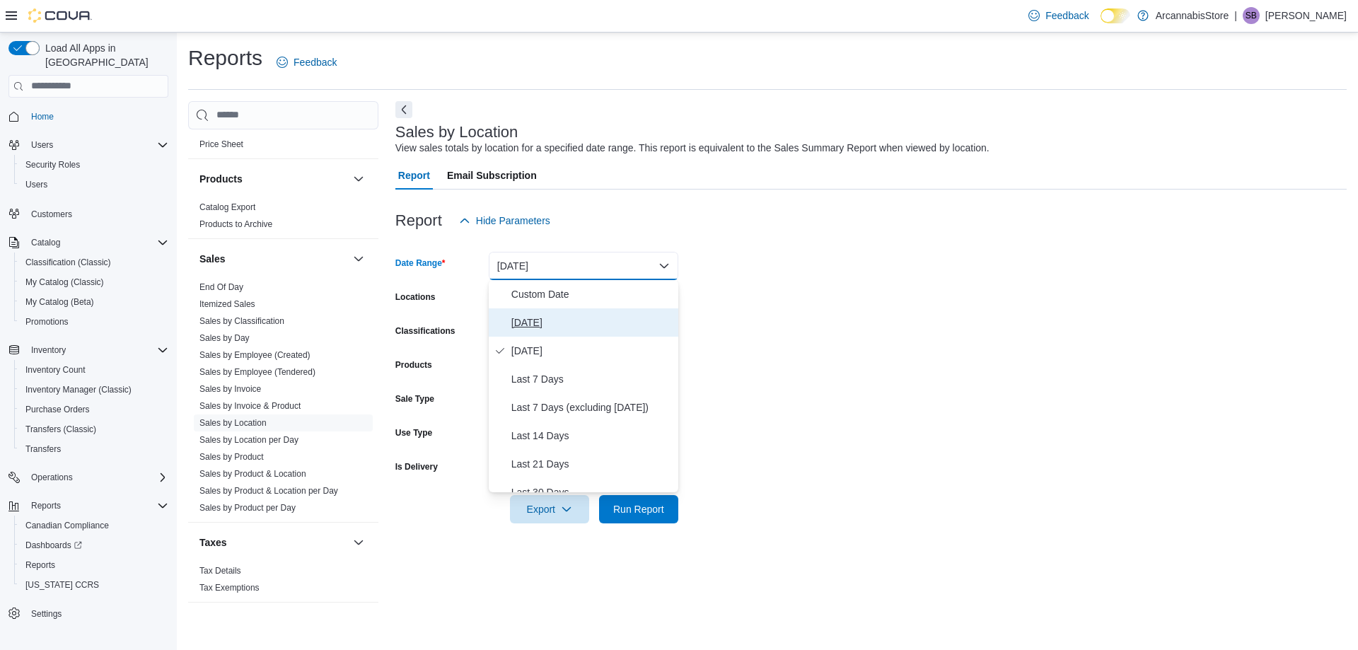
click at [516, 328] on span "[DATE]" at bounding box center [592, 322] width 161 height 17
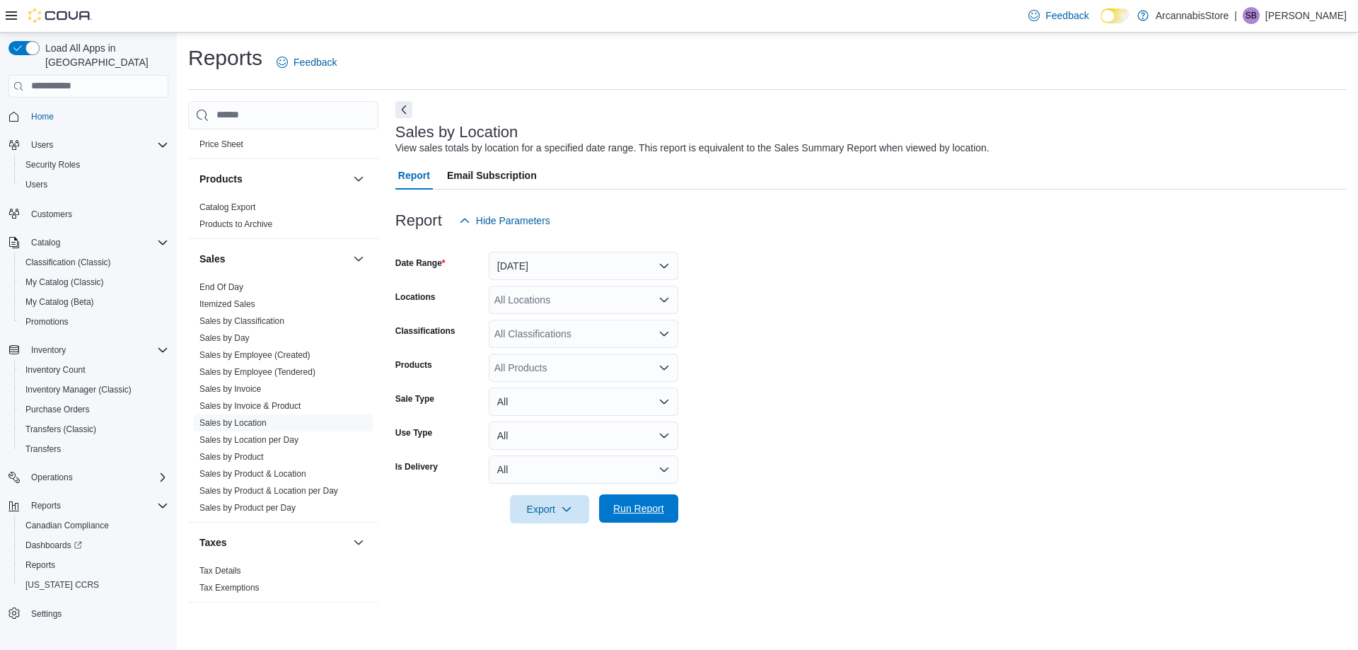
click at [625, 506] on span "Run Report" at bounding box center [638, 509] width 51 height 14
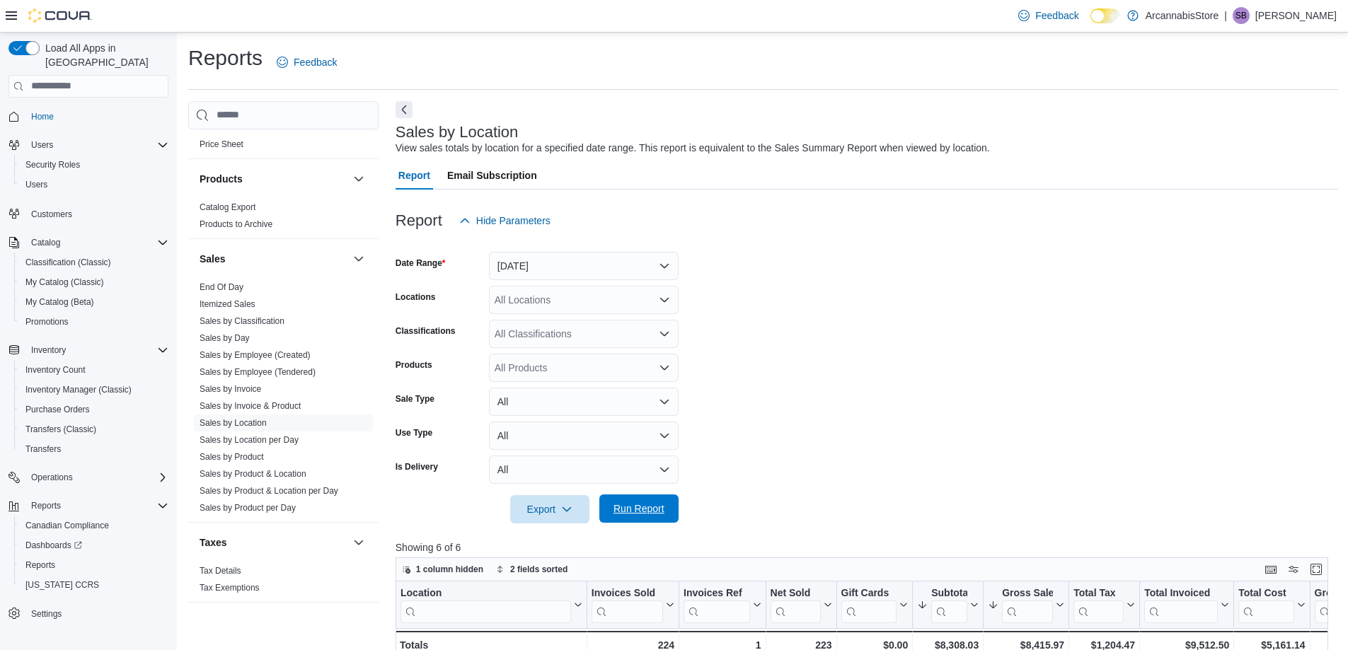
click at [625, 507] on span "Run Report" at bounding box center [638, 509] width 51 height 14
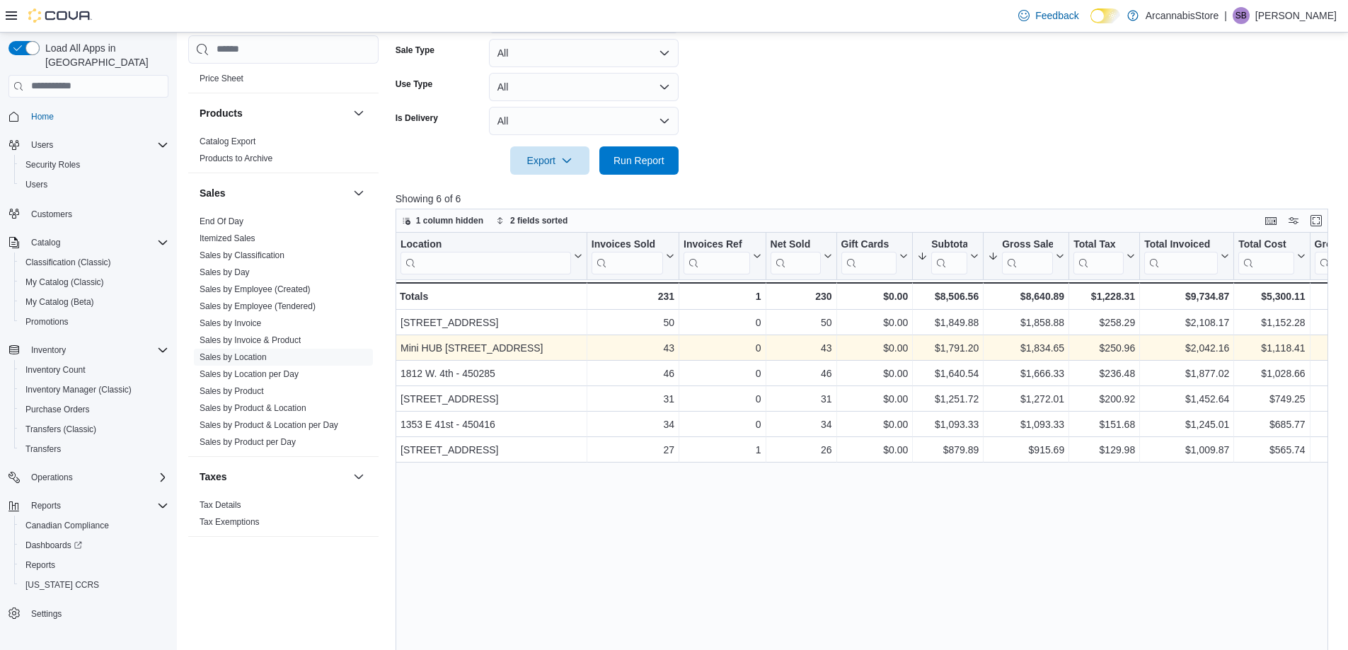
scroll to position [354, 0]
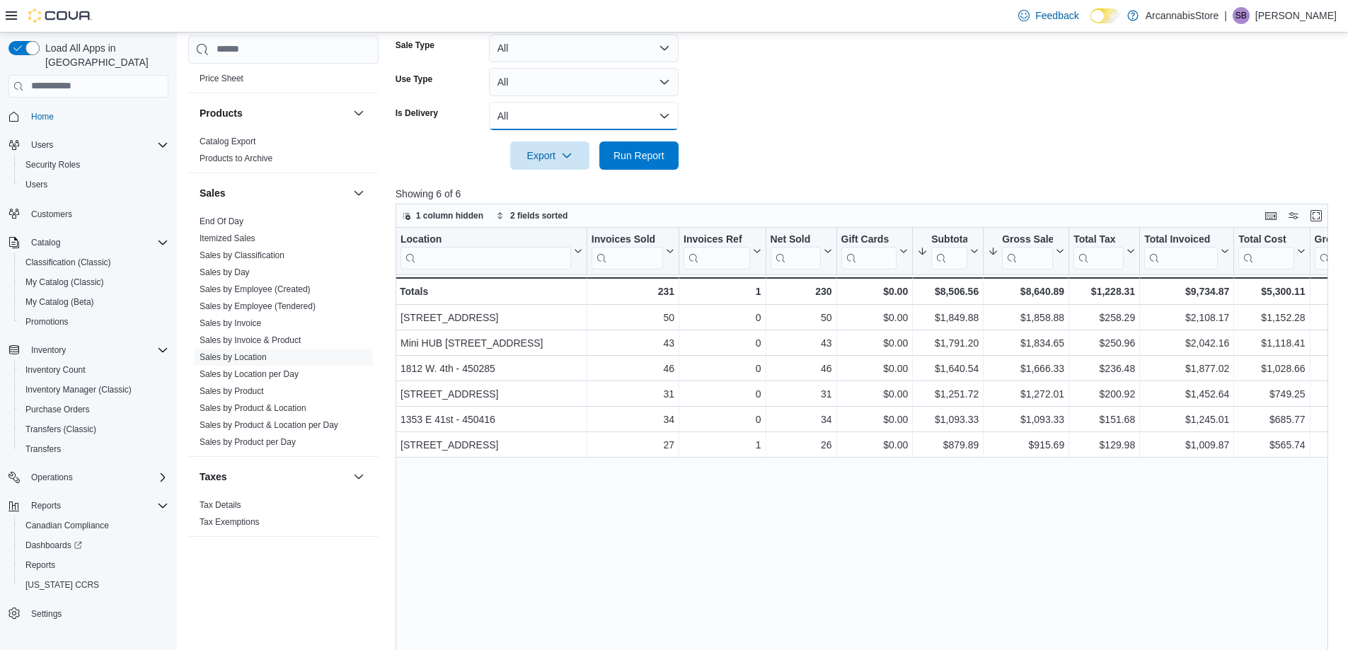
click at [579, 116] on button "All" at bounding box center [584, 116] width 190 height 28
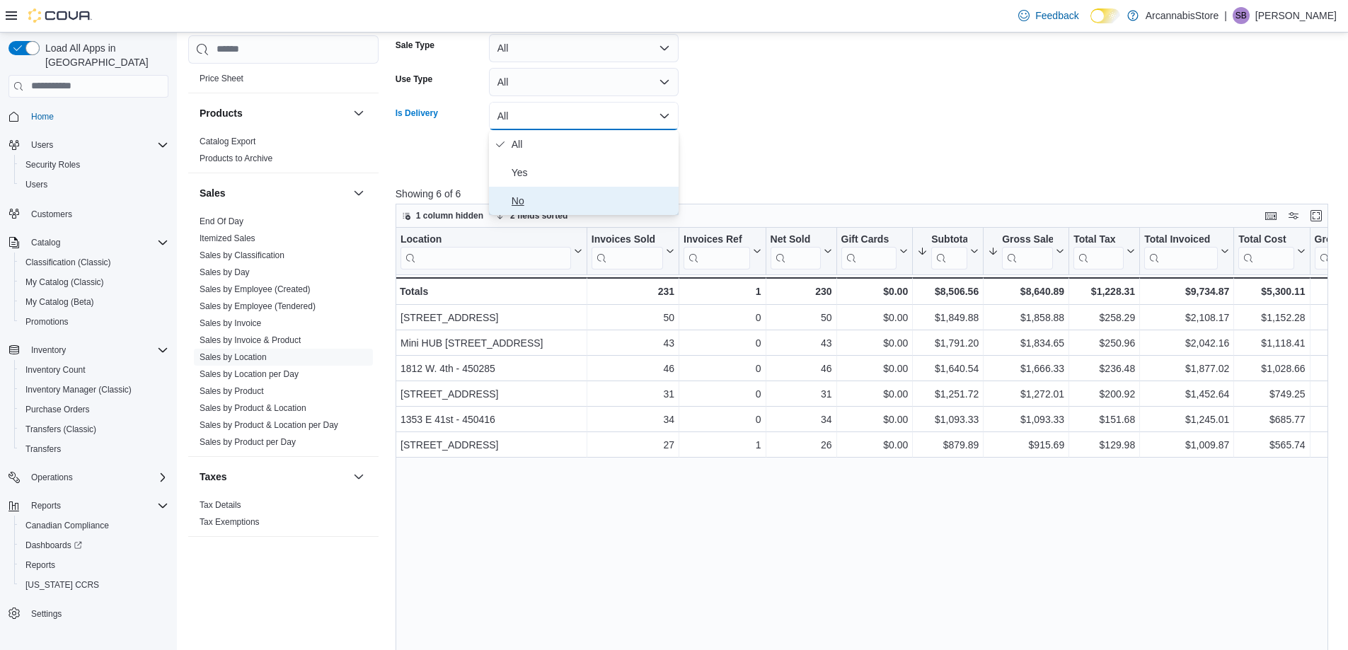
click at [514, 199] on span "No" at bounding box center [592, 200] width 161 height 17
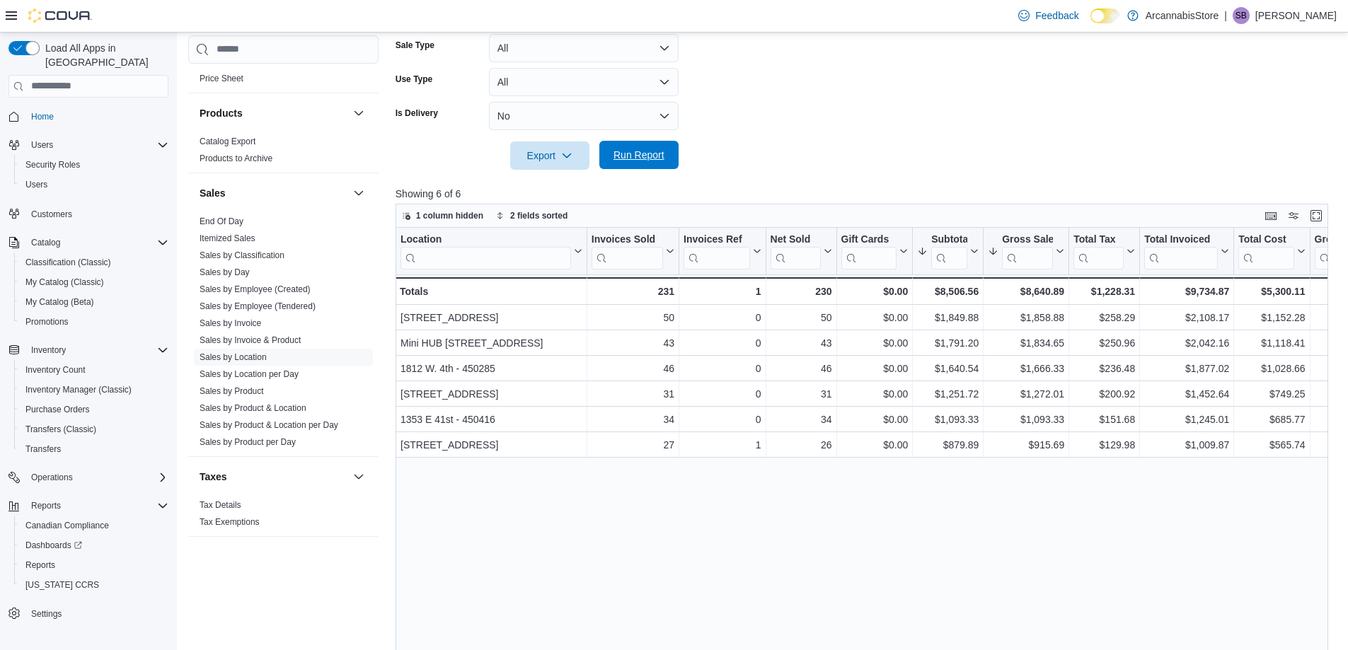
click at [642, 161] on span "Run Report" at bounding box center [638, 155] width 51 height 14
click at [548, 111] on button "No" at bounding box center [584, 116] width 190 height 28
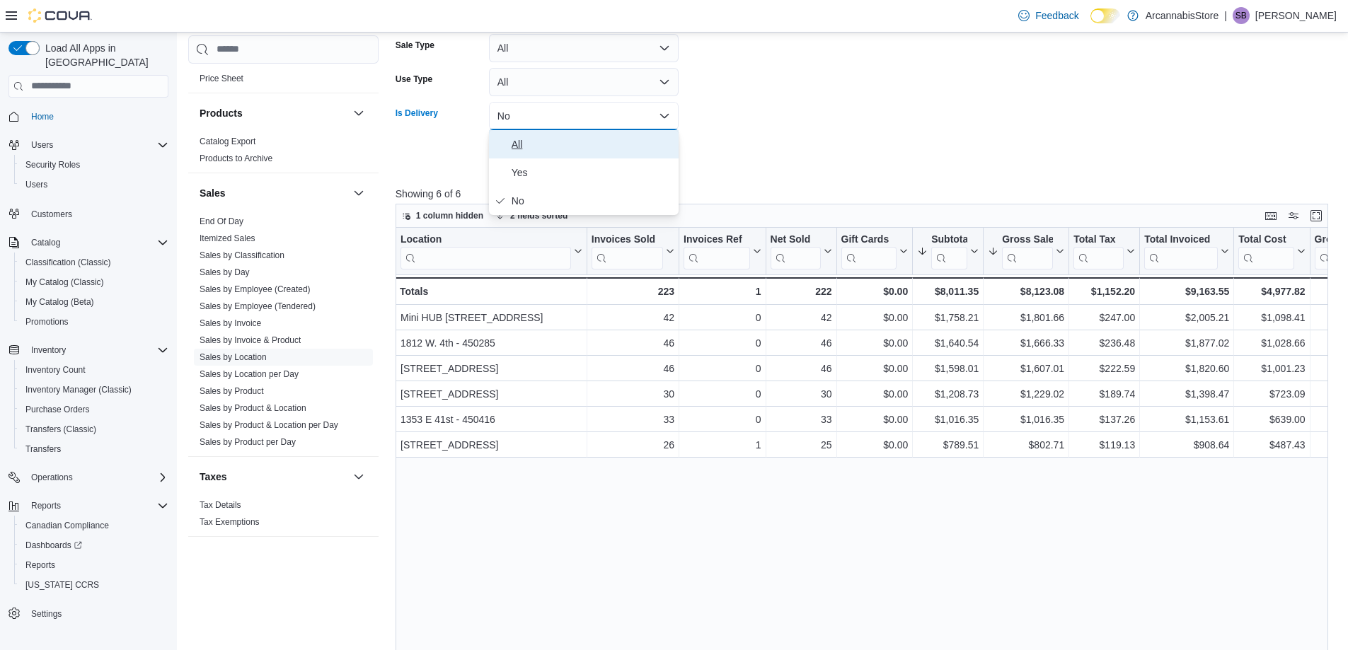
click at [520, 139] on span "All" at bounding box center [592, 144] width 161 height 17
click at [622, 162] on span "Run Report" at bounding box center [639, 155] width 62 height 28
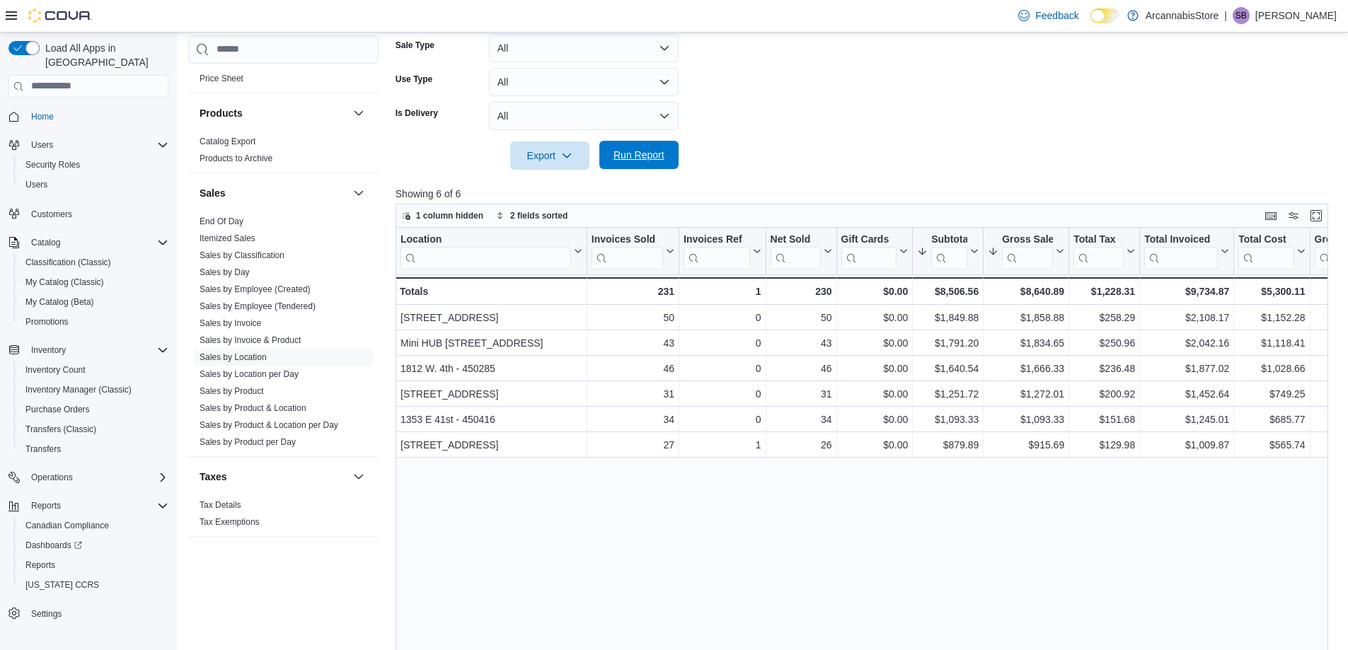
click at [626, 149] on span "Run Report" at bounding box center [638, 155] width 51 height 14
click at [241, 322] on link "Sales by Invoice" at bounding box center [231, 323] width 62 height 10
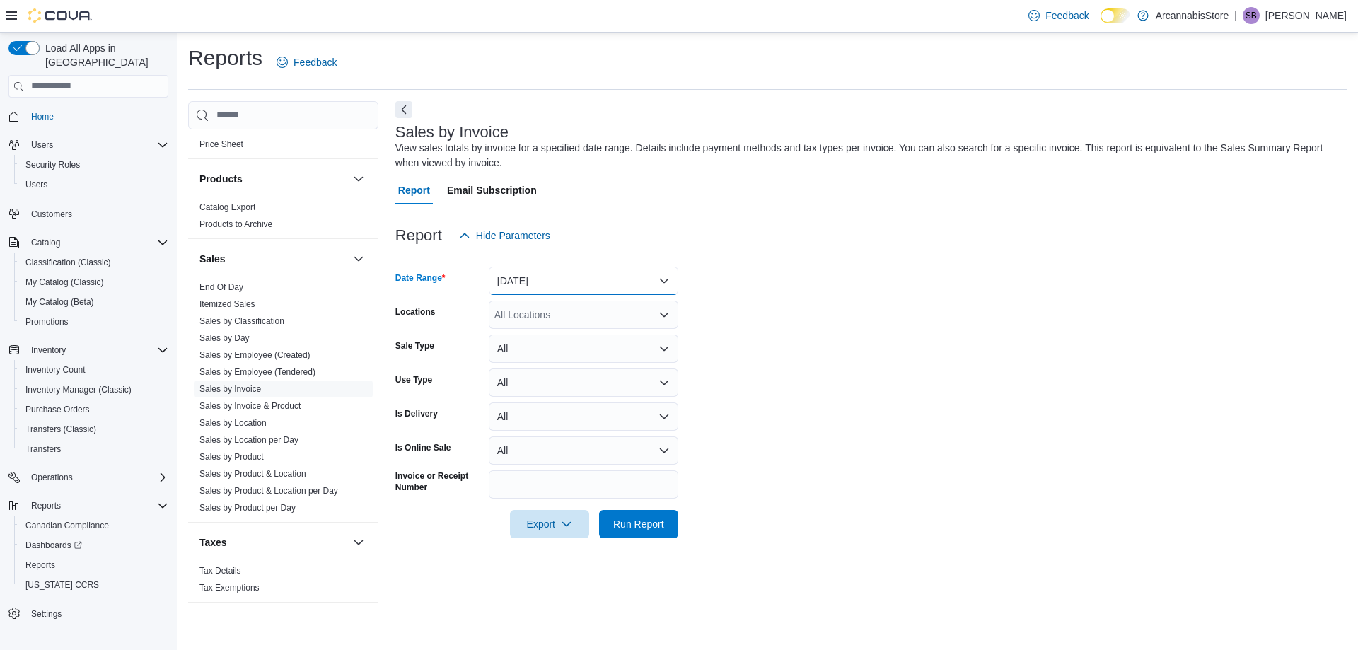
click at [527, 276] on button "[DATE]" at bounding box center [584, 281] width 190 height 28
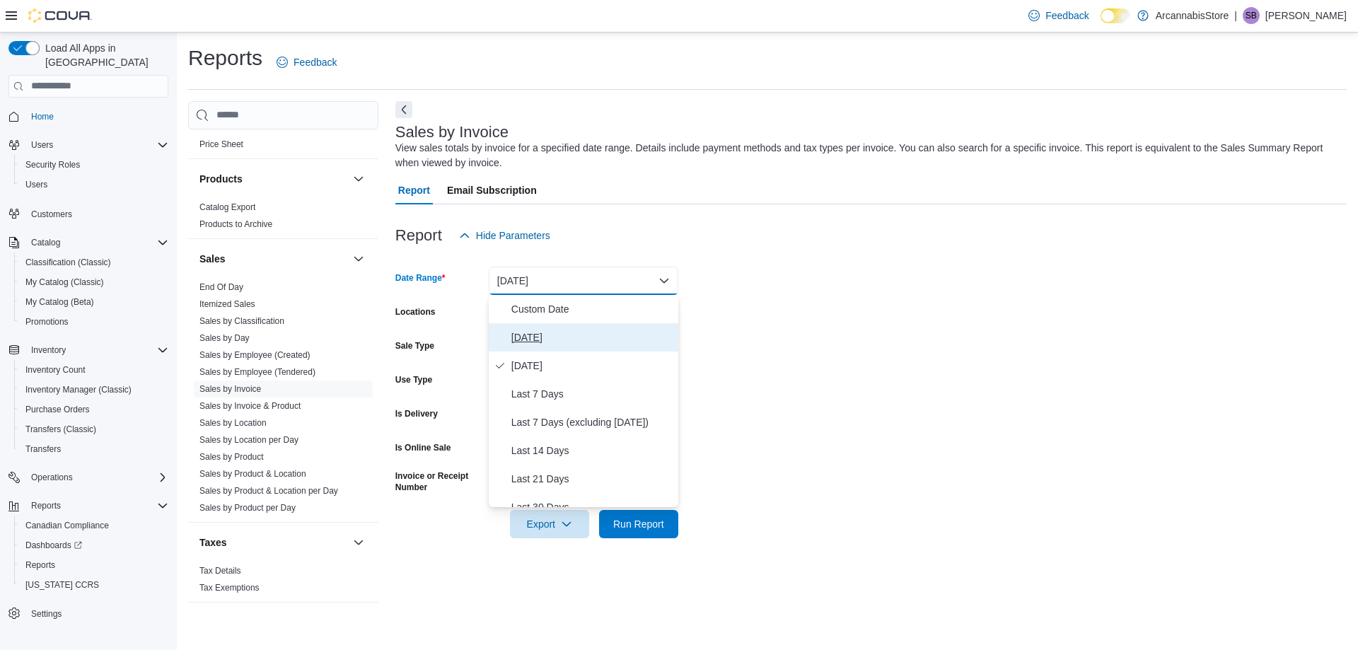
click at [522, 334] on span "[DATE]" at bounding box center [592, 337] width 161 height 17
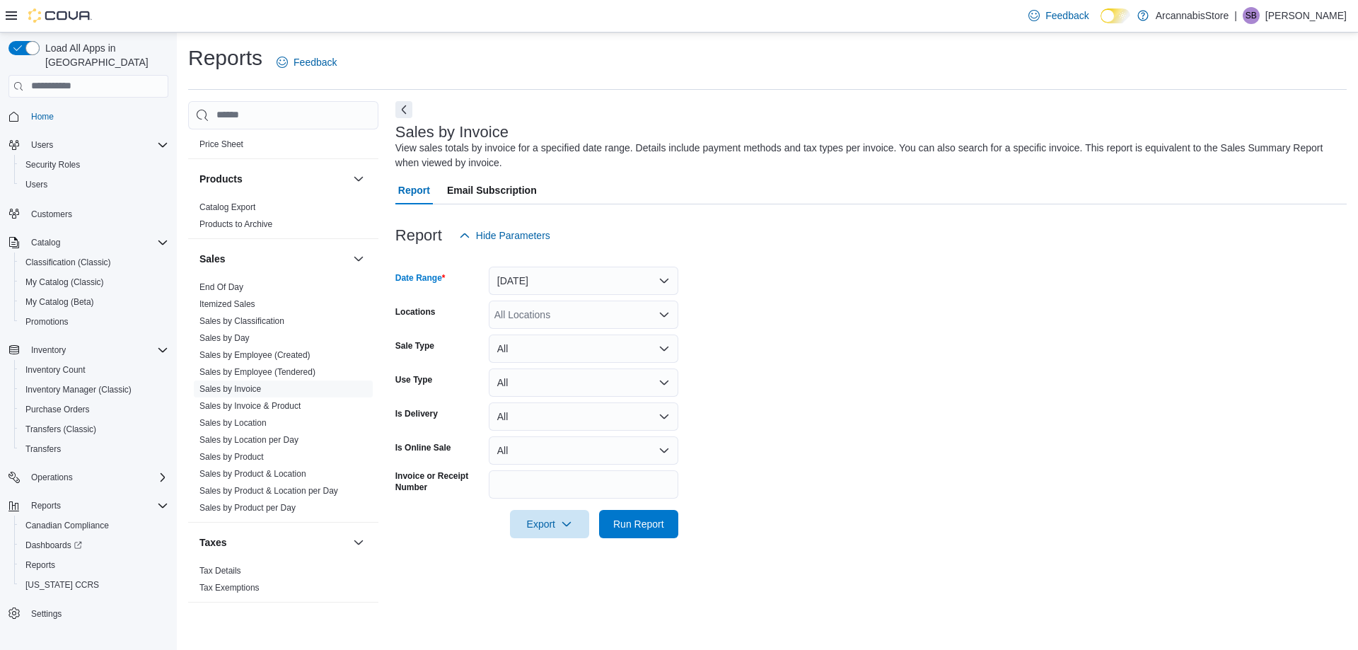
click at [729, 382] on form "Date Range [DATE] Locations All Locations Sale Type All Use Type All Is Deliver…" at bounding box center [872, 394] width 952 height 289
click at [570, 320] on div "All Locations" at bounding box center [584, 315] width 190 height 28
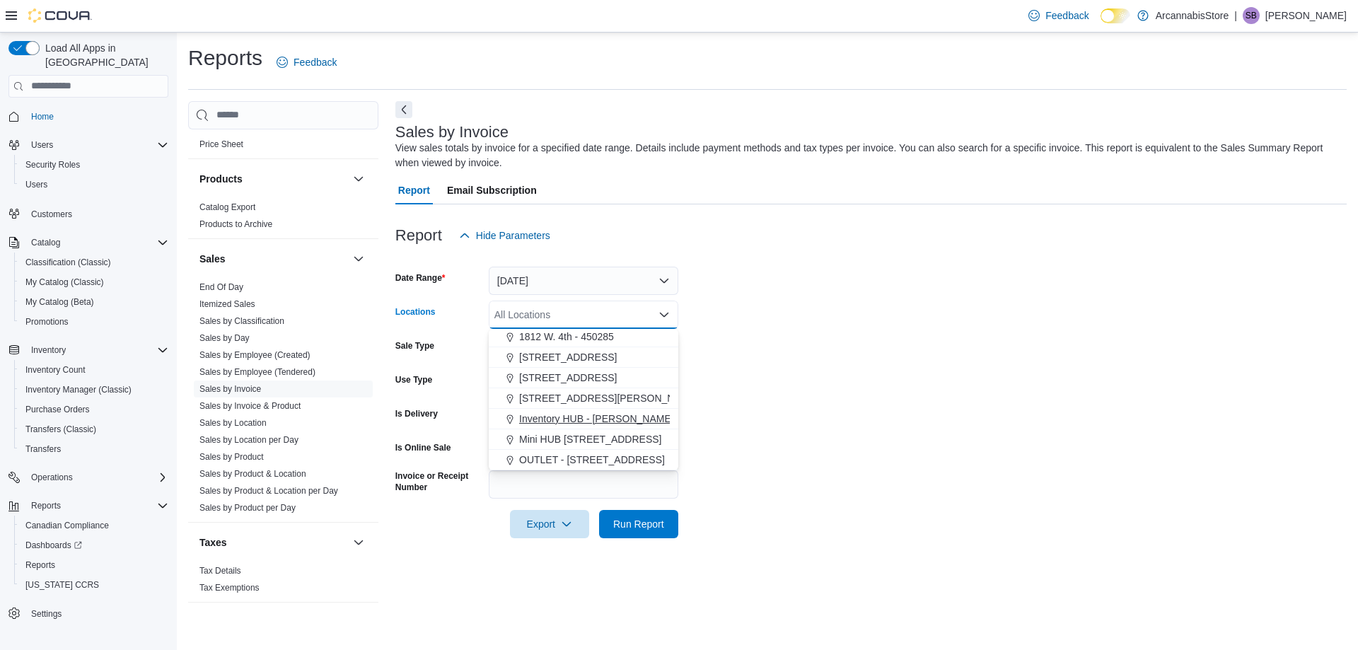
click at [588, 446] on button "Mini HUB [STREET_ADDRESS]" at bounding box center [584, 439] width 190 height 21
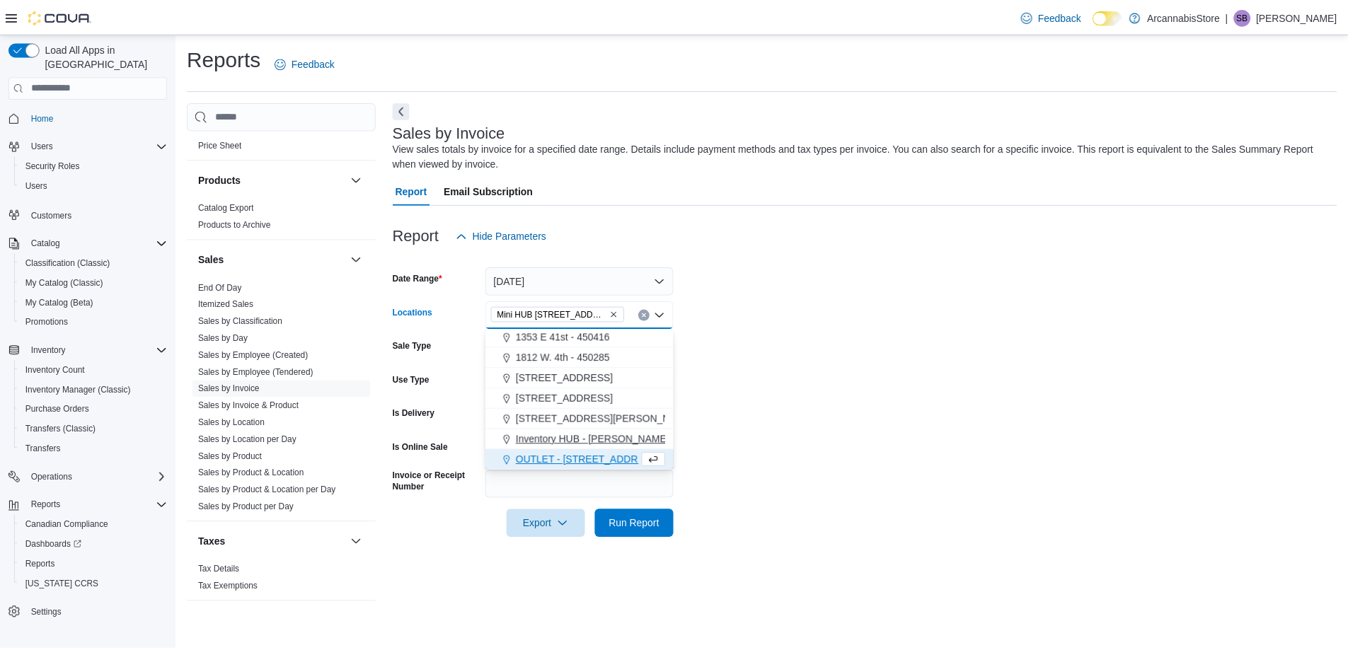
scroll to position [43, 0]
click at [756, 456] on form "Date Range [DATE] Locations Mini HUB [STREET_ADDRESS] Combo box. Selected. Mini…" at bounding box center [872, 394] width 952 height 289
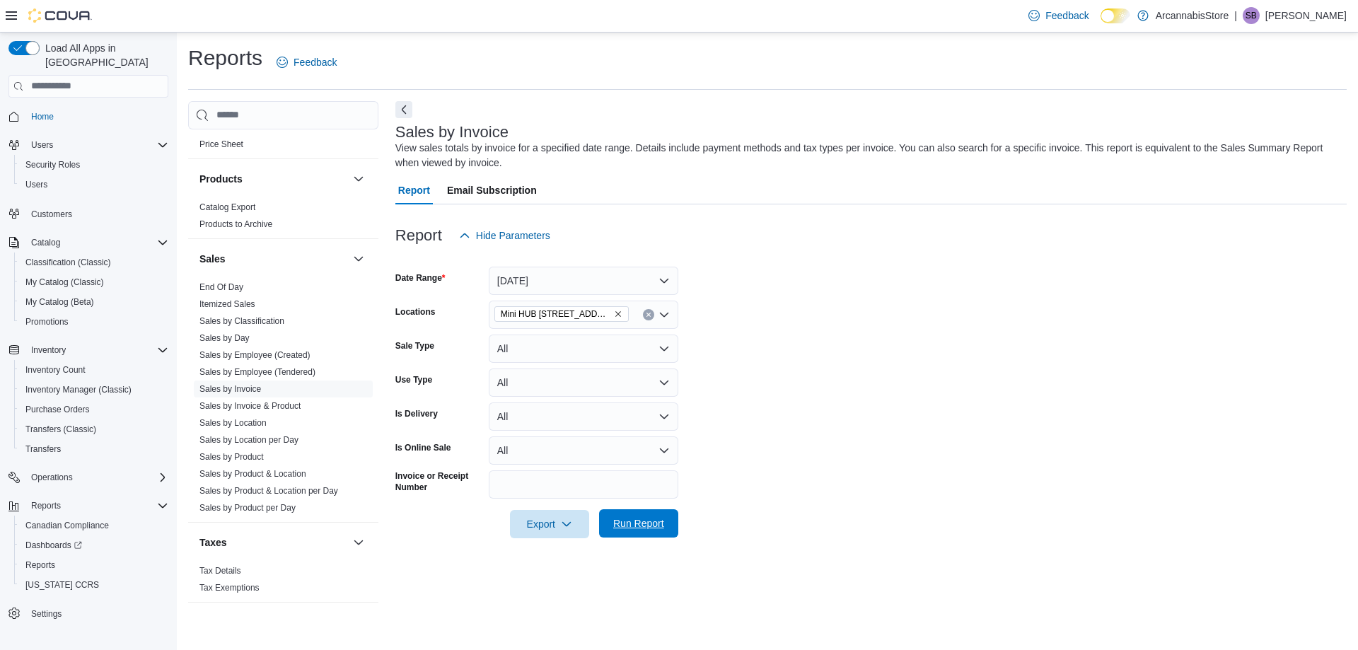
click at [618, 521] on span "Run Report" at bounding box center [638, 523] width 51 height 14
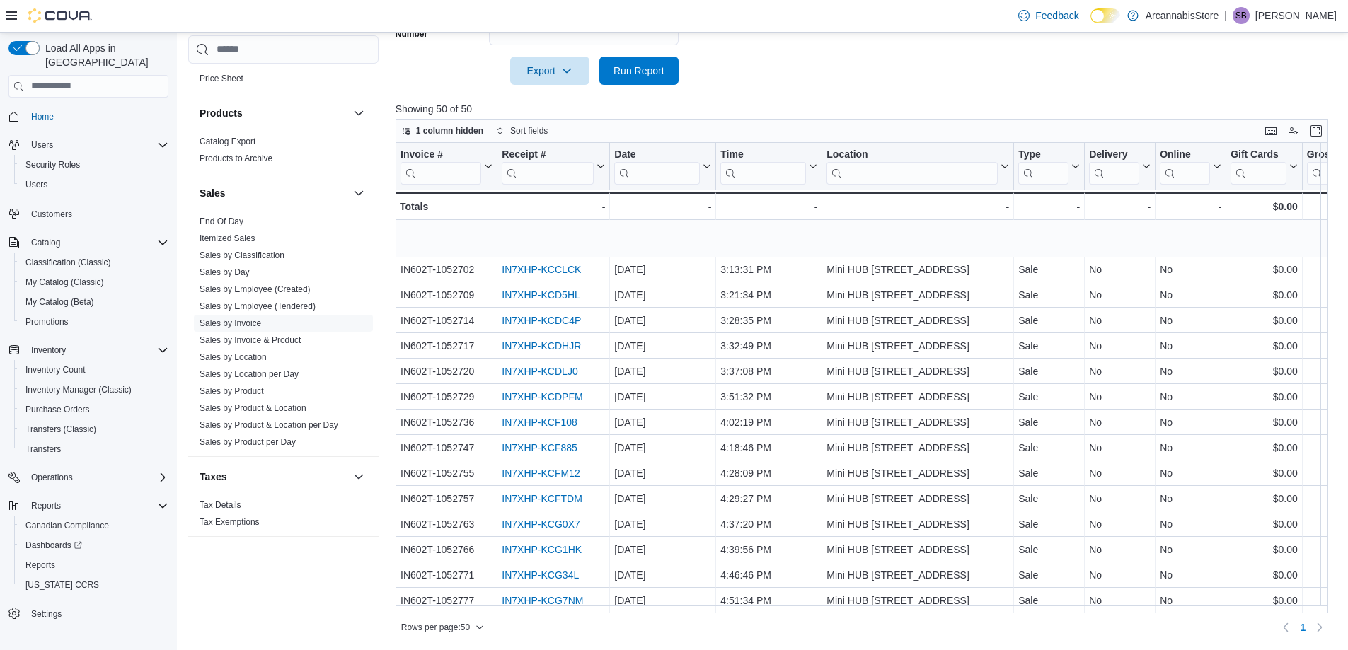
scroll to position [887, 0]
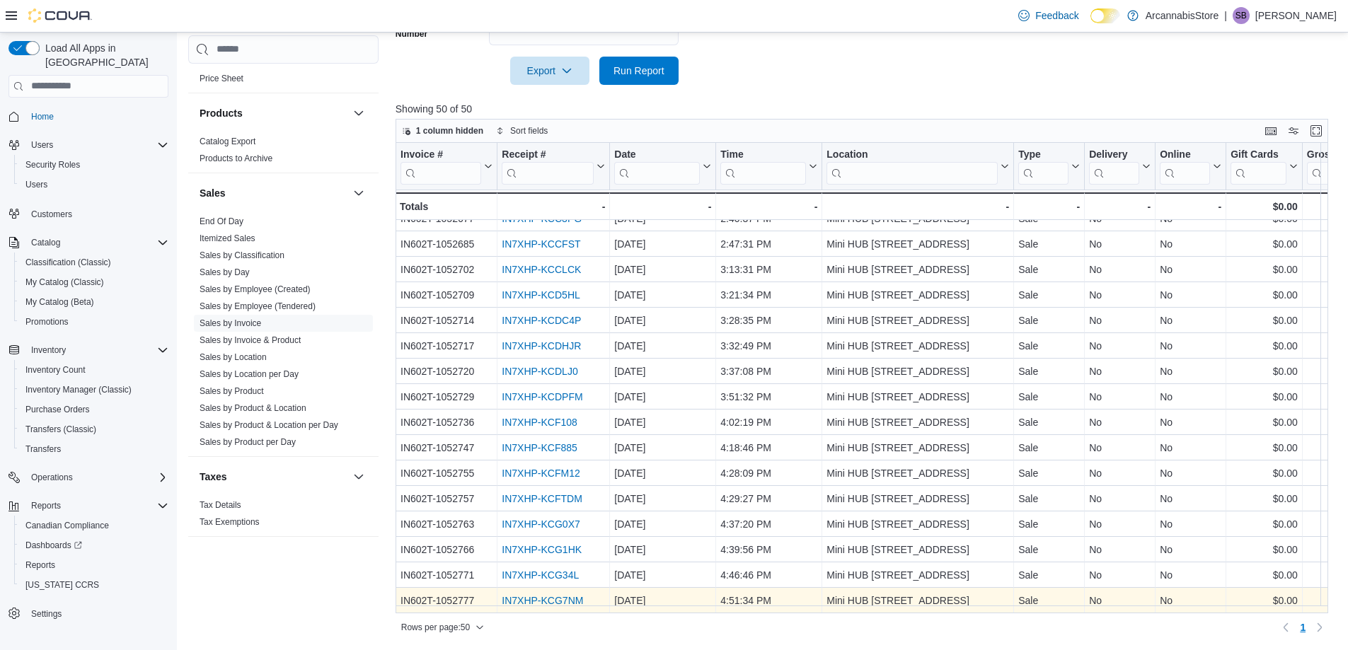
click at [535, 595] on link "IN7XHP-KCG7NM" at bounding box center [542, 600] width 81 height 11
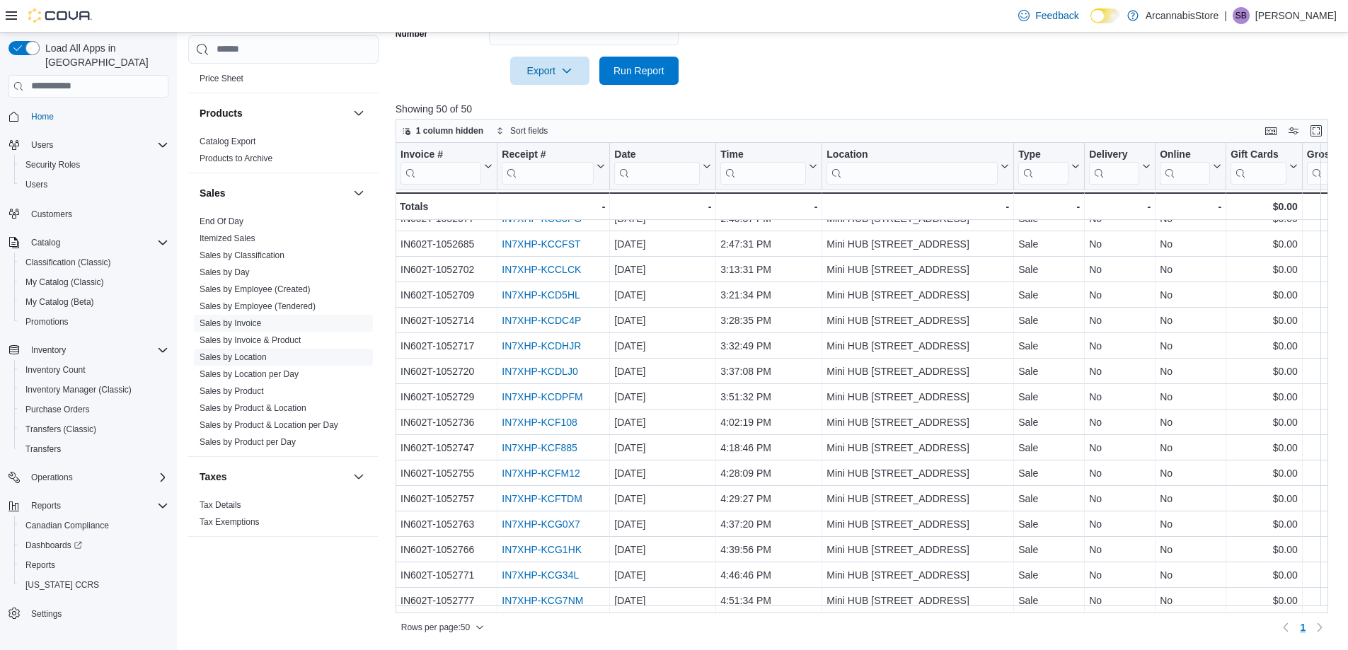
click at [249, 358] on link "Sales by Location" at bounding box center [233, 357] width 67 height 10
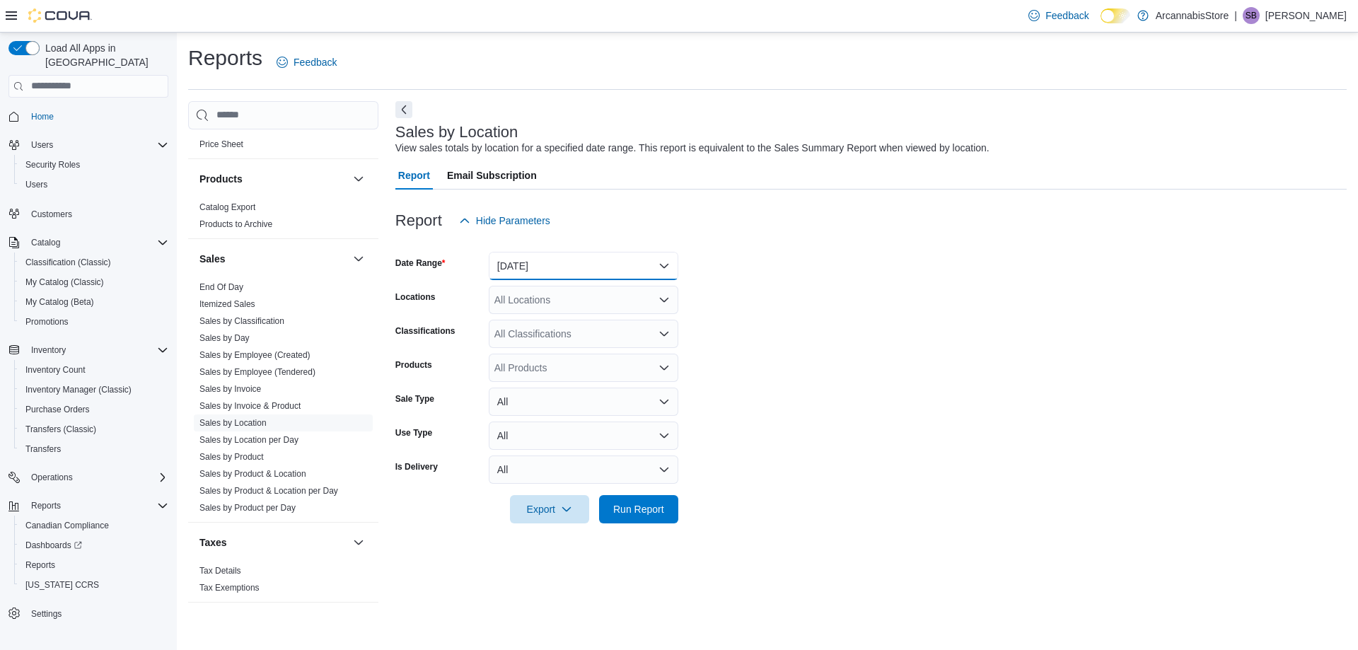
click at [512, 258] on button "[DATE]" at bounding box center [584, 266] width 190 height 28
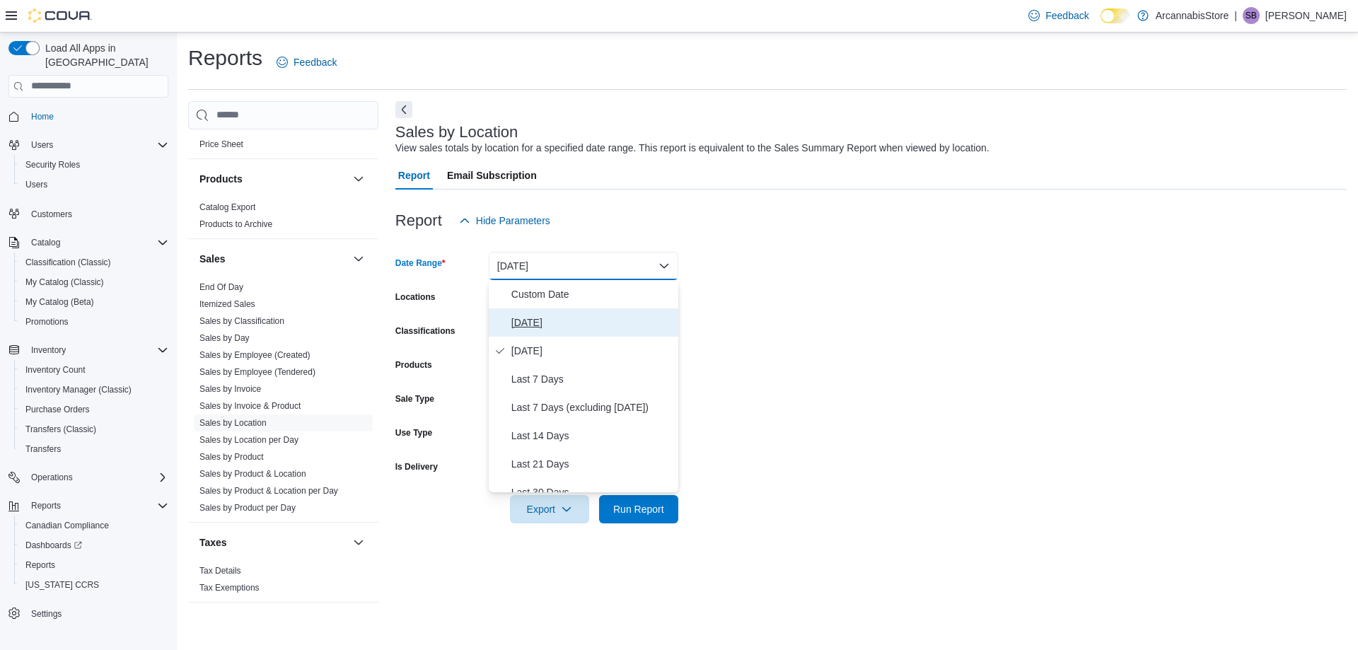
click at [512, 323] on span "[DATE]" at bounding box center [592, 322] width 161 height 17
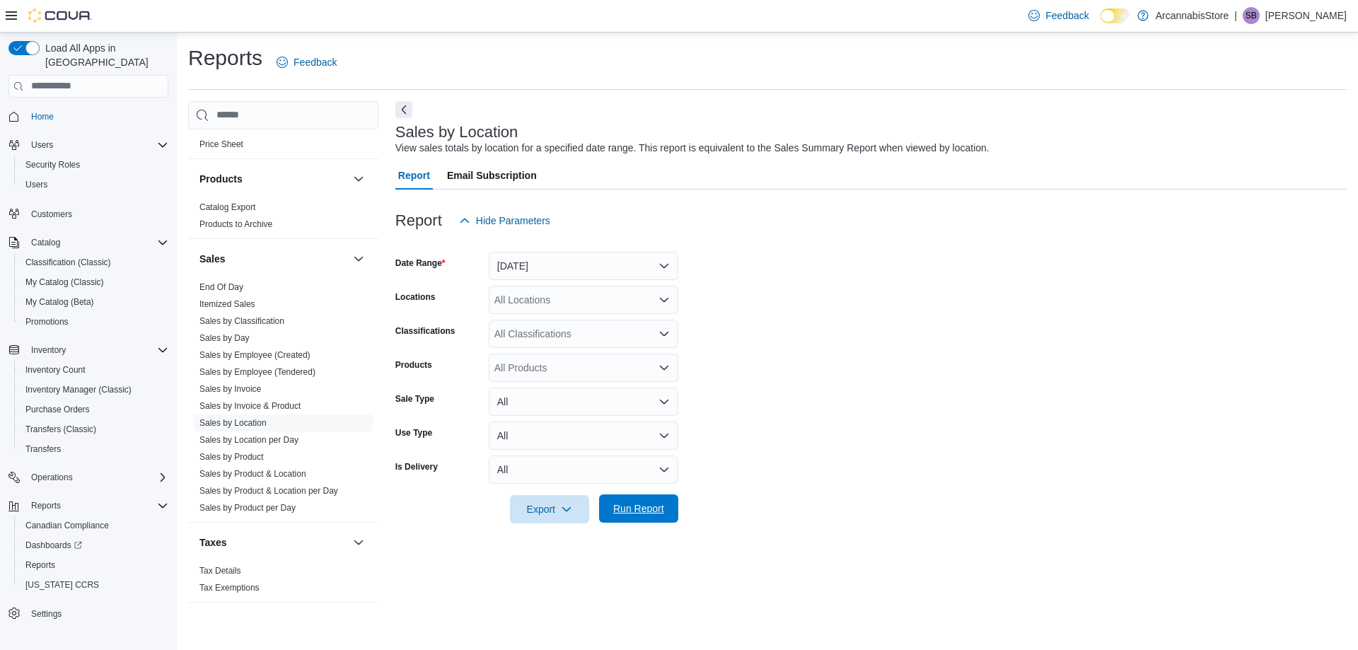
click at [626, 502] on span "Run Report" at bounding box center [639, 509] width 62 height 28
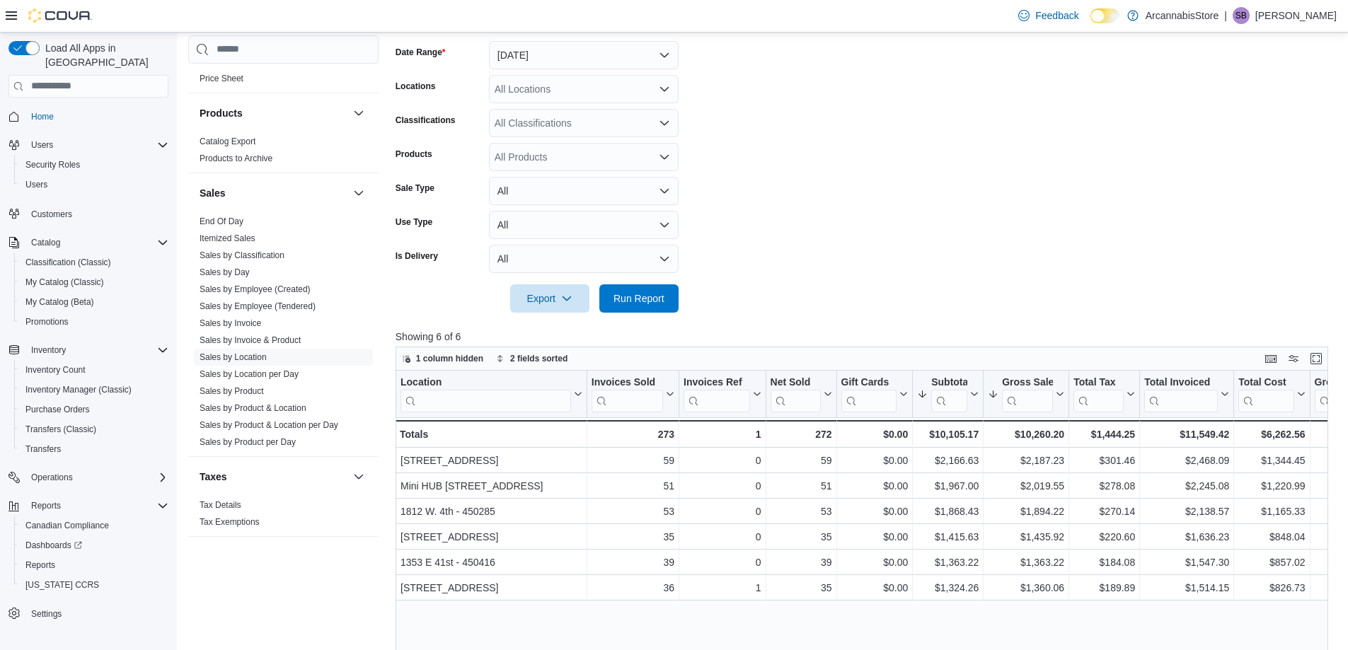
scroll to position [212, 0]
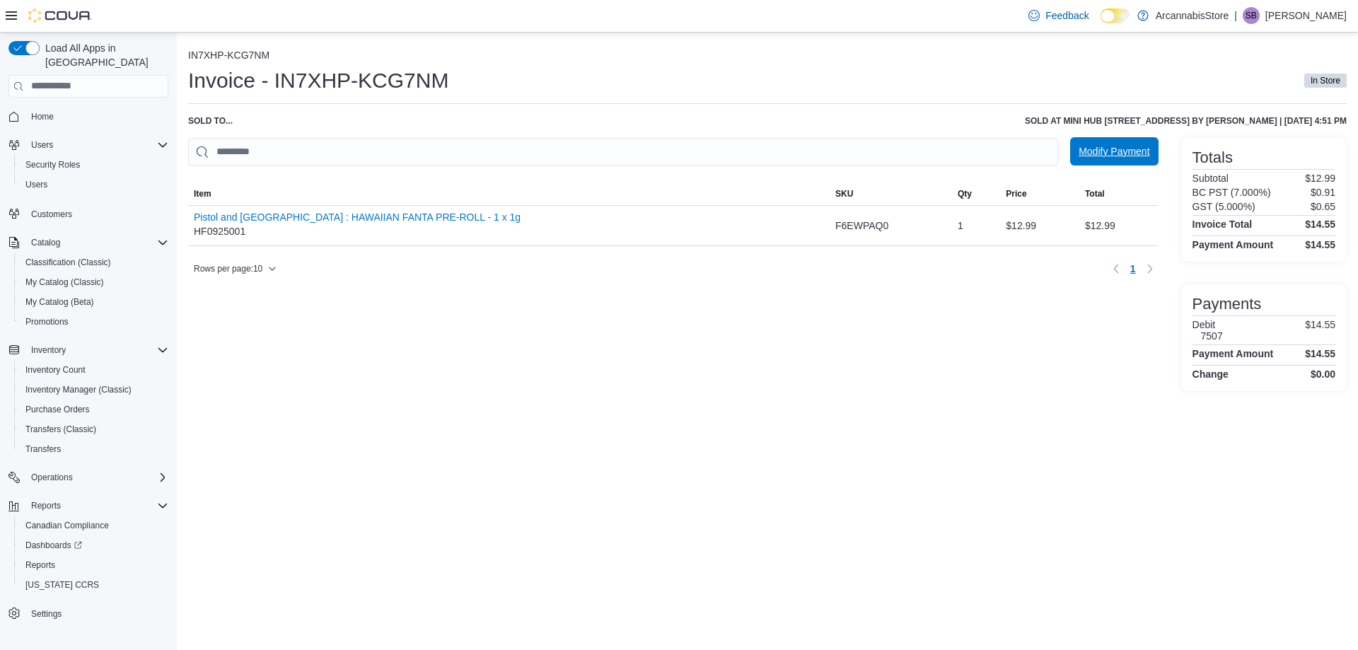
click at [1131, 146] on span "Modify Payment" at bounding box center [1114, 151] width 71 height 14
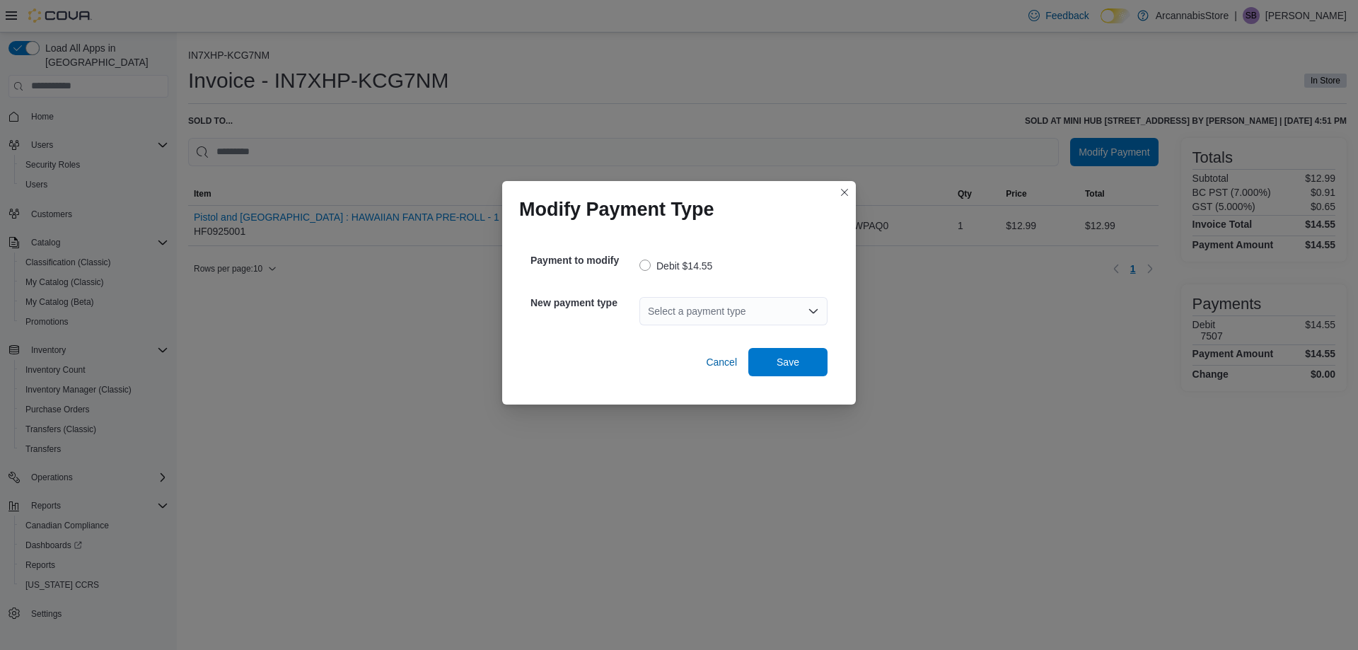
click at [681, 316] on div "Select a payment type" at bounding box center [734, 311] width 188 height 28
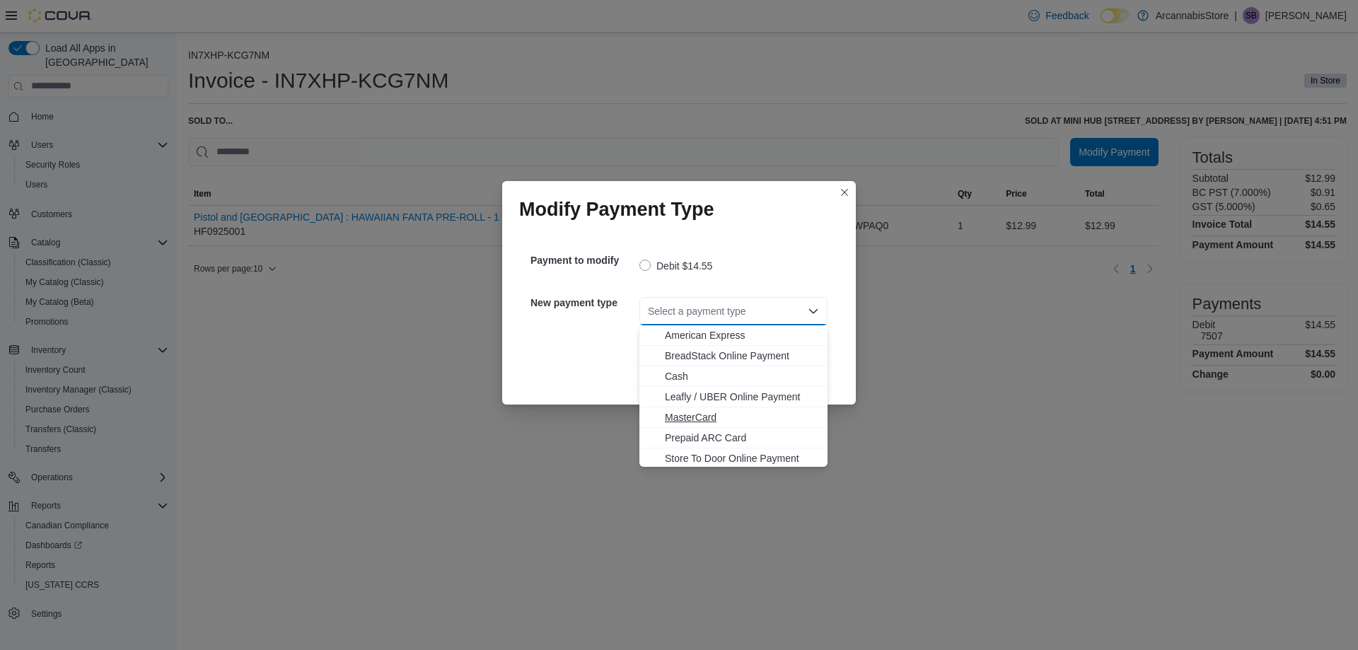
drag, startPoint x: 686, startPoint y: 411, endPoint x: 700, endPoint y: 412, distance: 14.9
click at [686, 412] on span "MasterCard" at bounding box center [742, 417] width 154 height 14
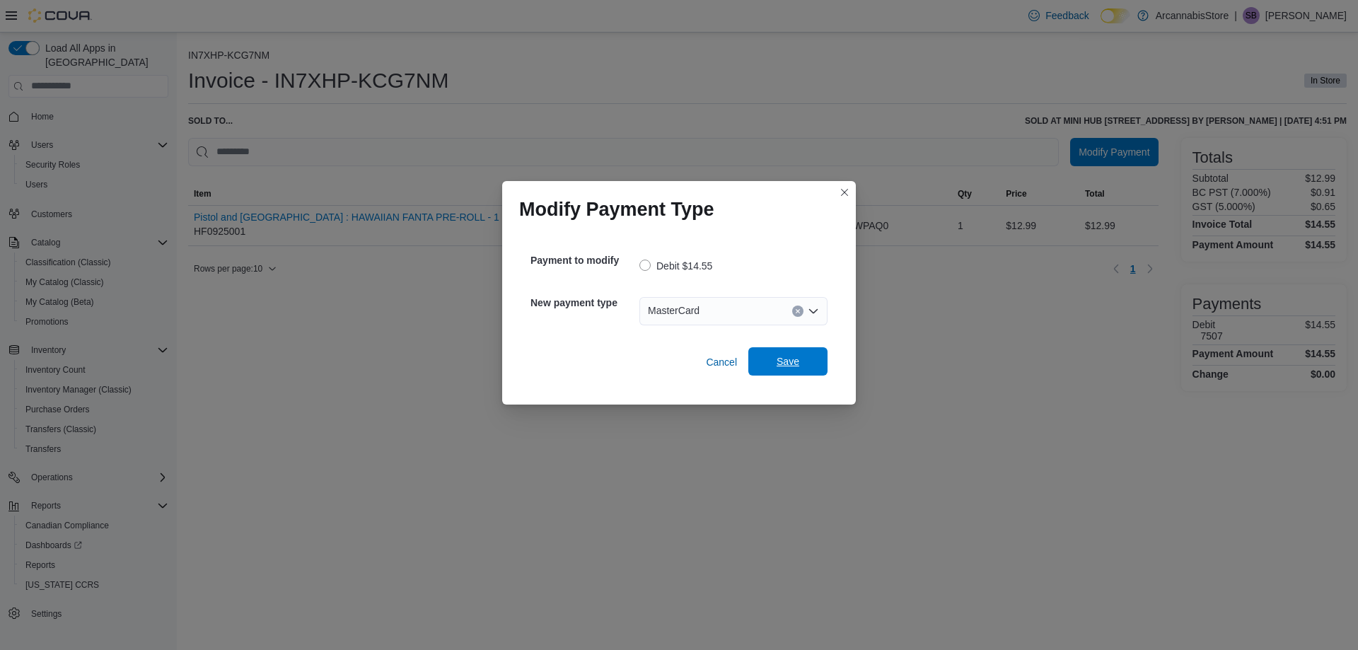
click at [779, 369] on span "Save" at bounding box center [788, 361] width 62 height 28
